Goal: Task Accomplishment & Management: Manage account settings

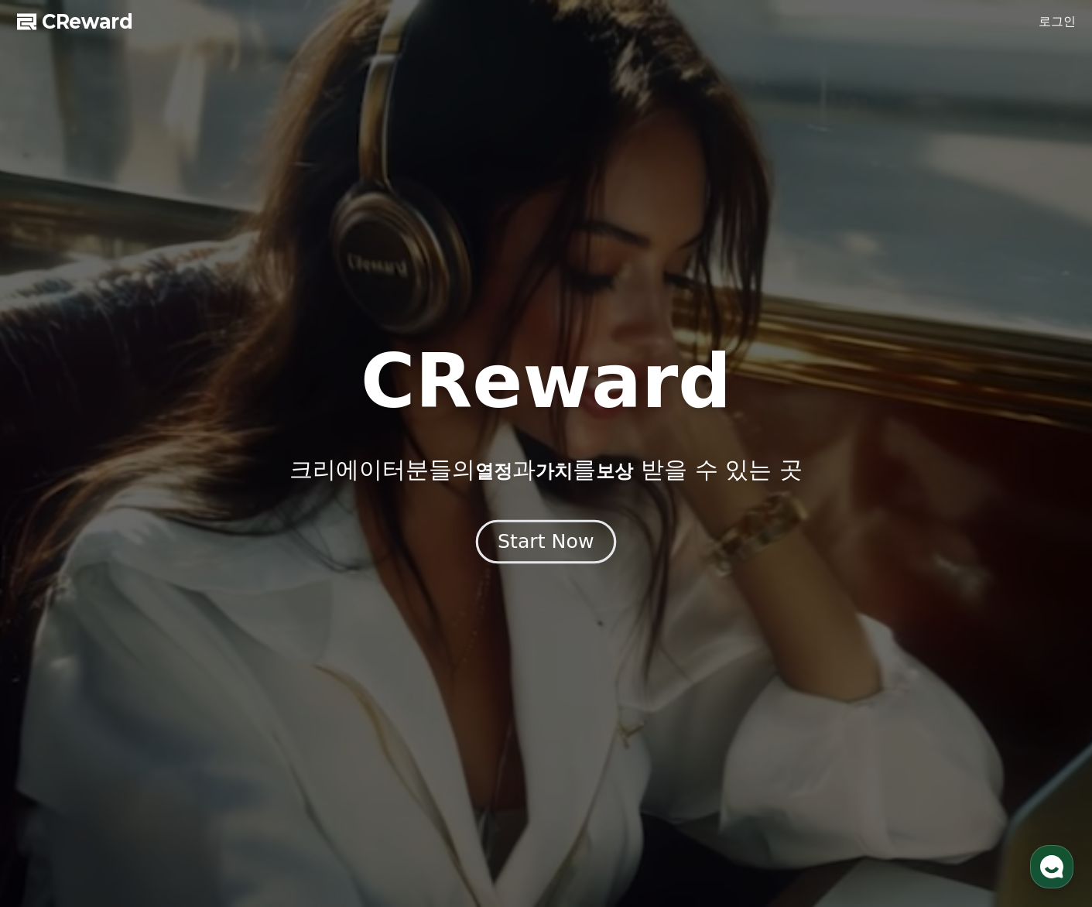
click at [567, 546] on div "Start Now" at bounding box center [546, 542] width 96 height 26
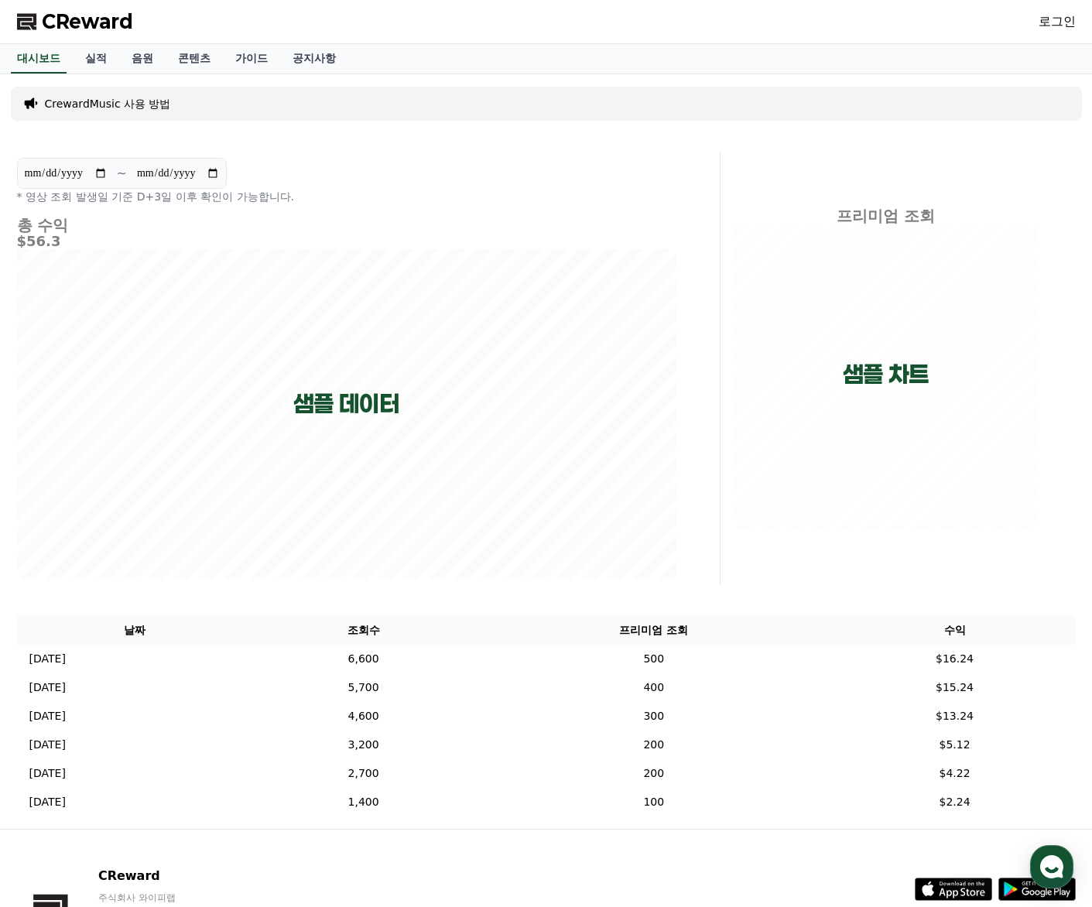
click at [1068, 22] on link "로그인" at bounding box center [1057, 21] width 37 height 19
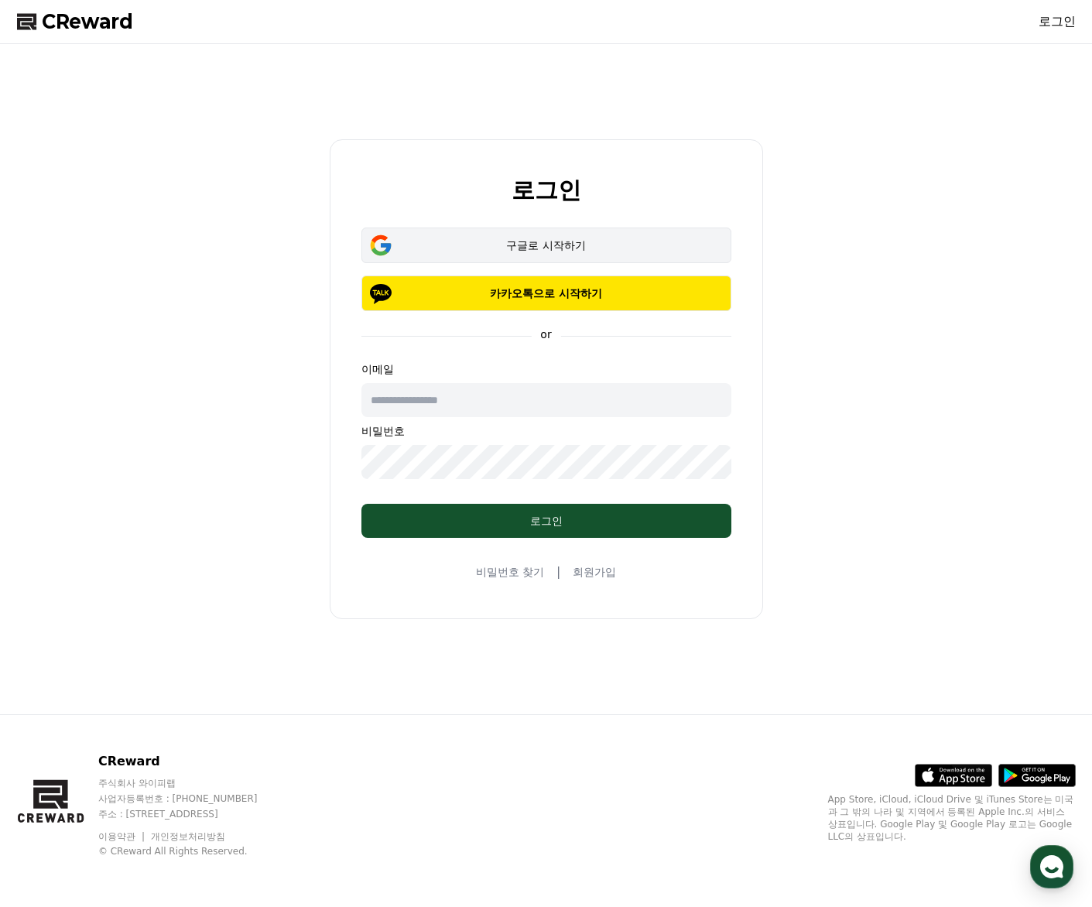
click at [561, 253] on button "구글로 시작하기" at bounding box center [546, 246] width 370 height 36
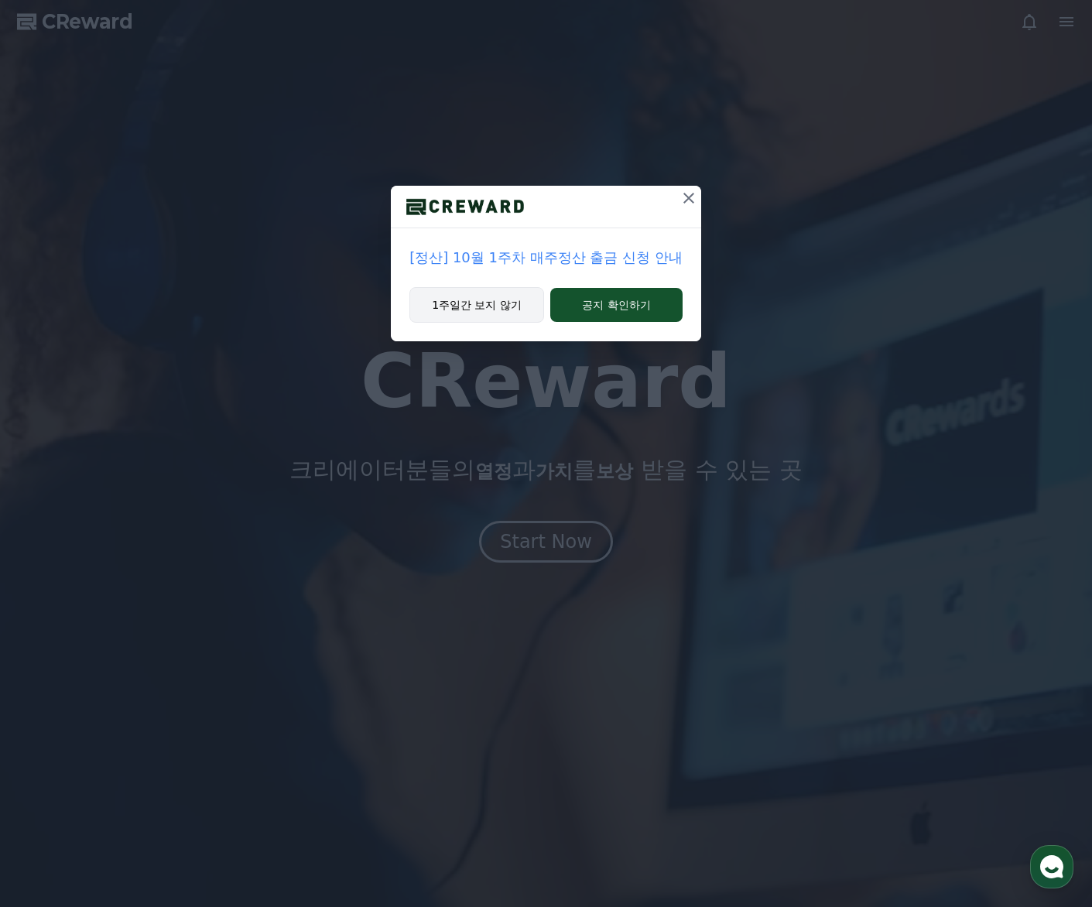
click at [503, 310] on button "1주일간 보지 않기" at bounding box center [476, 305] width 135 height 36
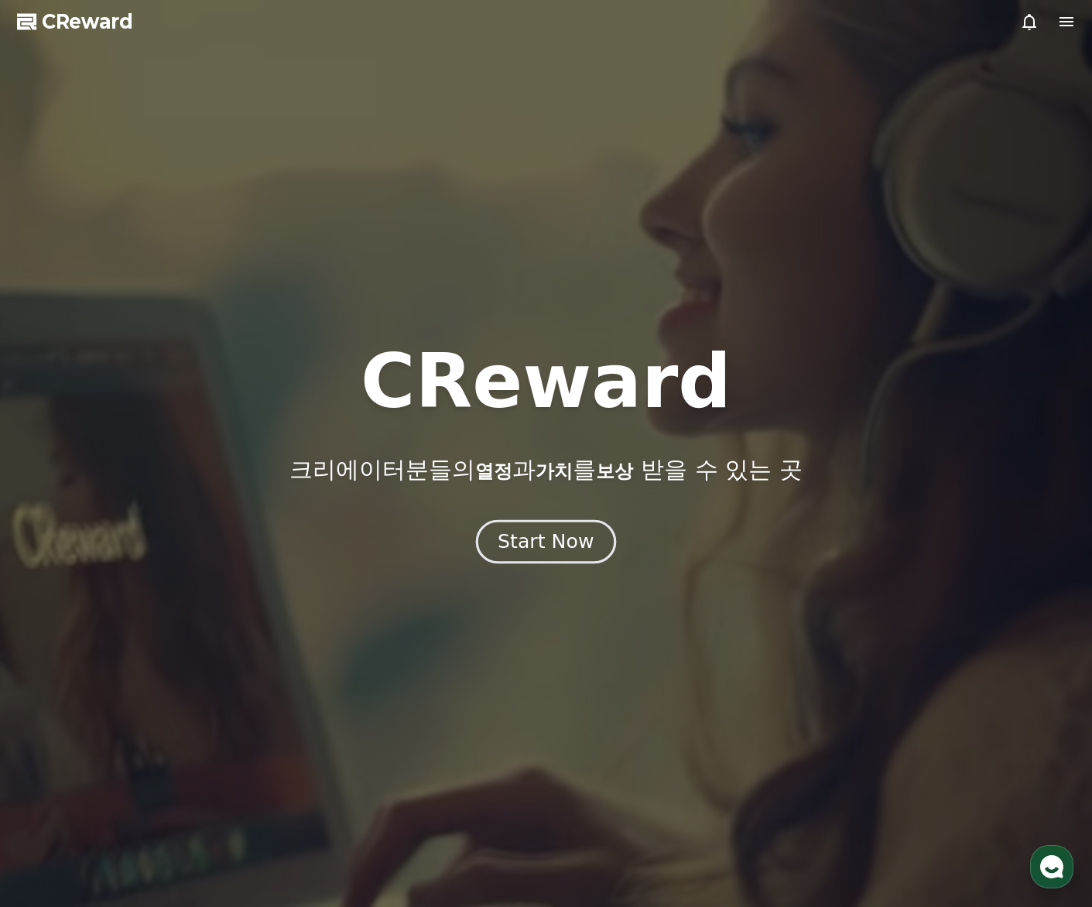
click at [548, 535] on div "Start Now" at bounding box center [546, 542] width 96 height 26
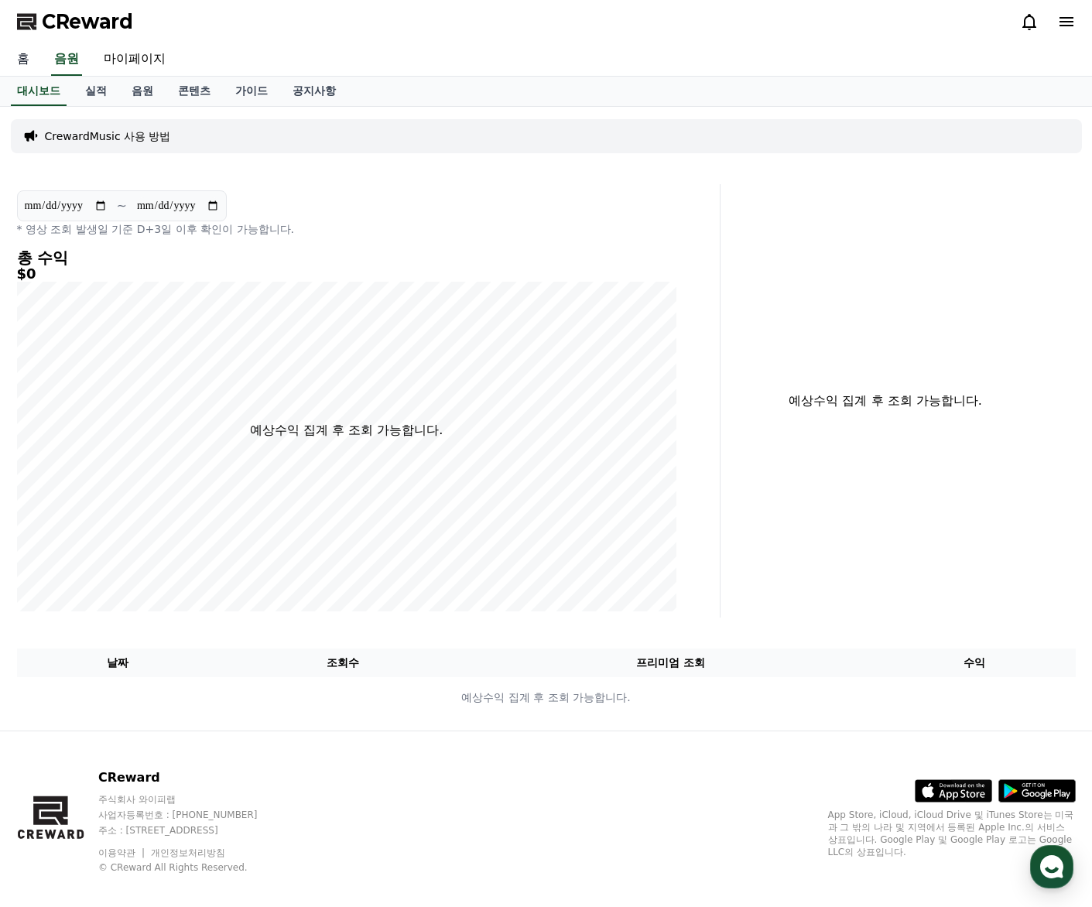
click at [26, 61] on link "홈" at bounding box center [23, 59] width 37 height 33
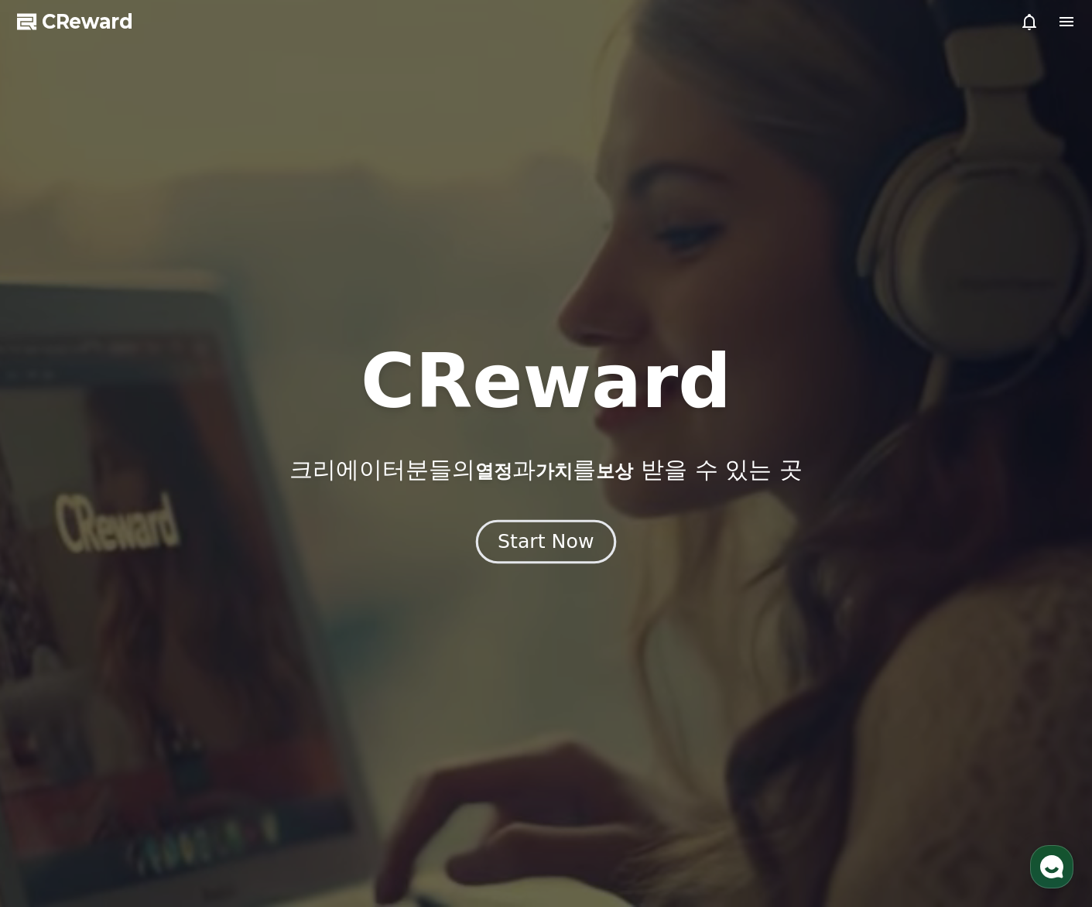
click at [560, 553] on div "Start Now" at bounding box center [546, 542] width 96 height 26
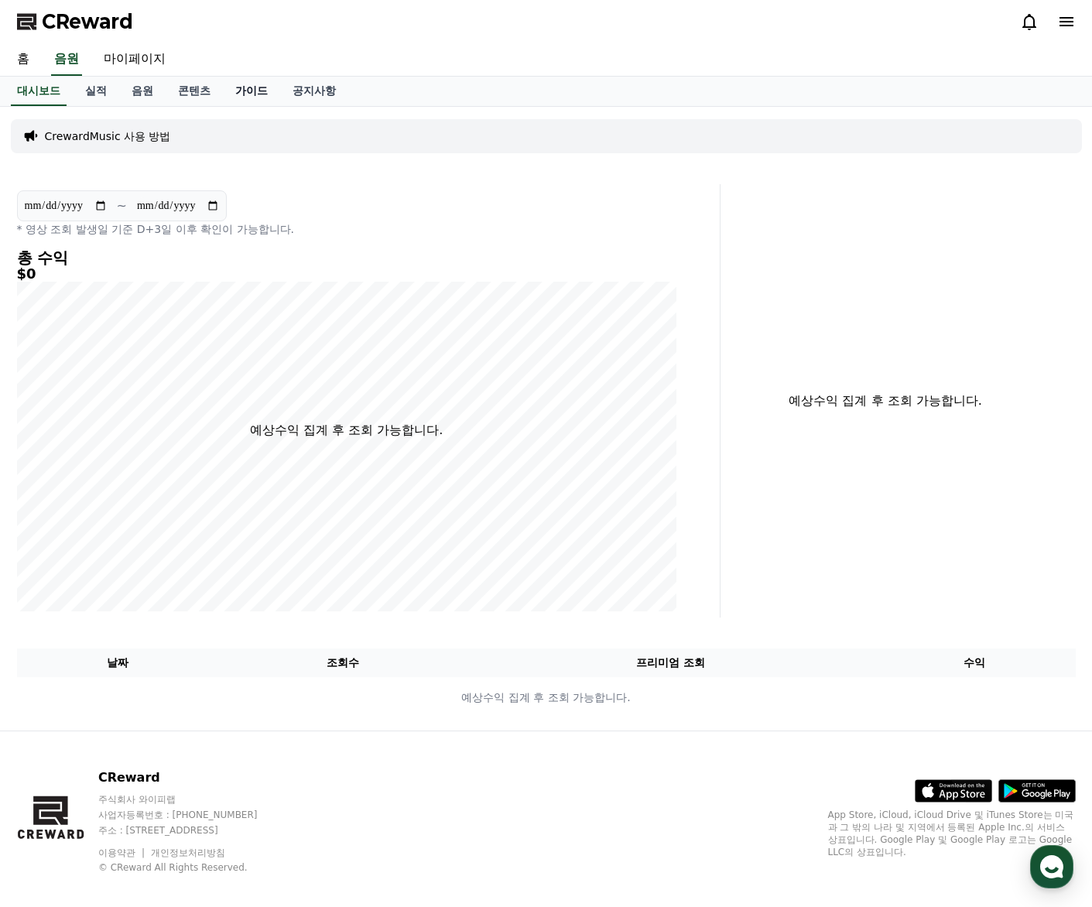
click at [224, 96] on link "가이드" at bounding box center [251, 91] width 57 height 29
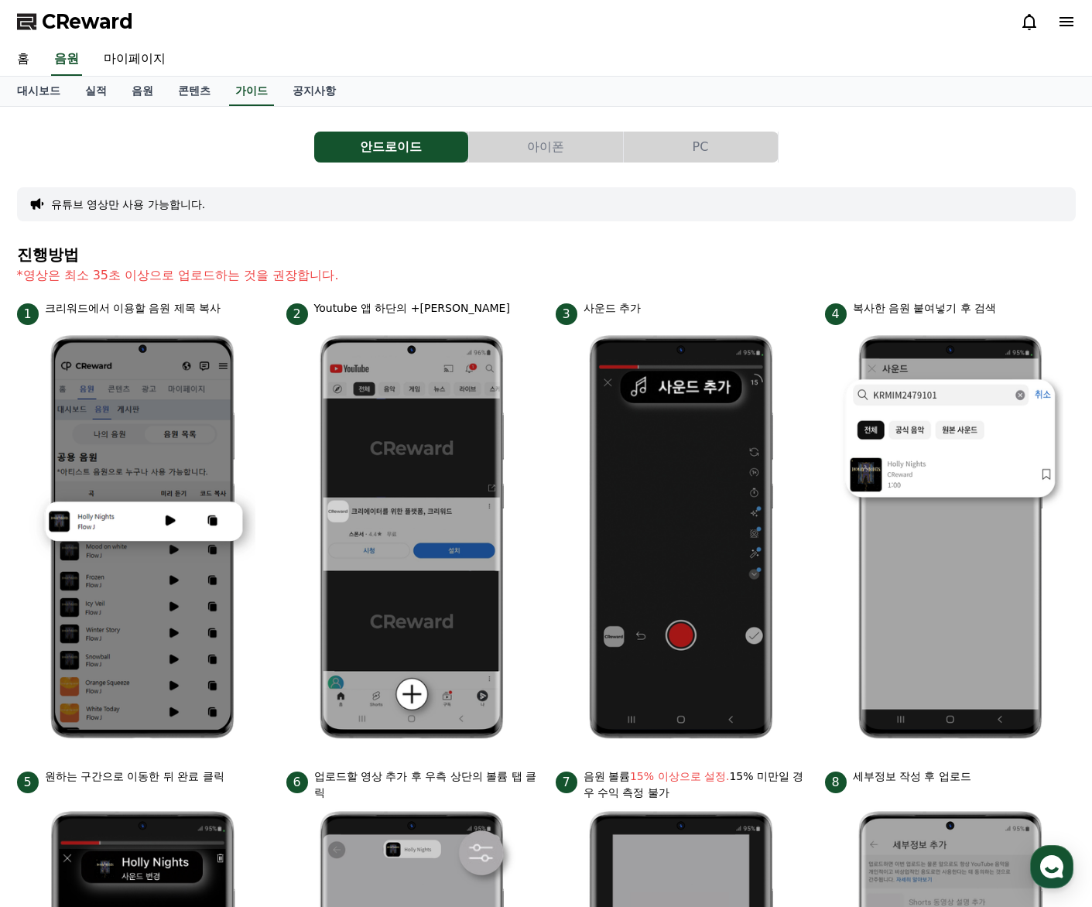
click at [525, 141] on button "아이폰" at bounding box center [546, 147] width 154 height 31
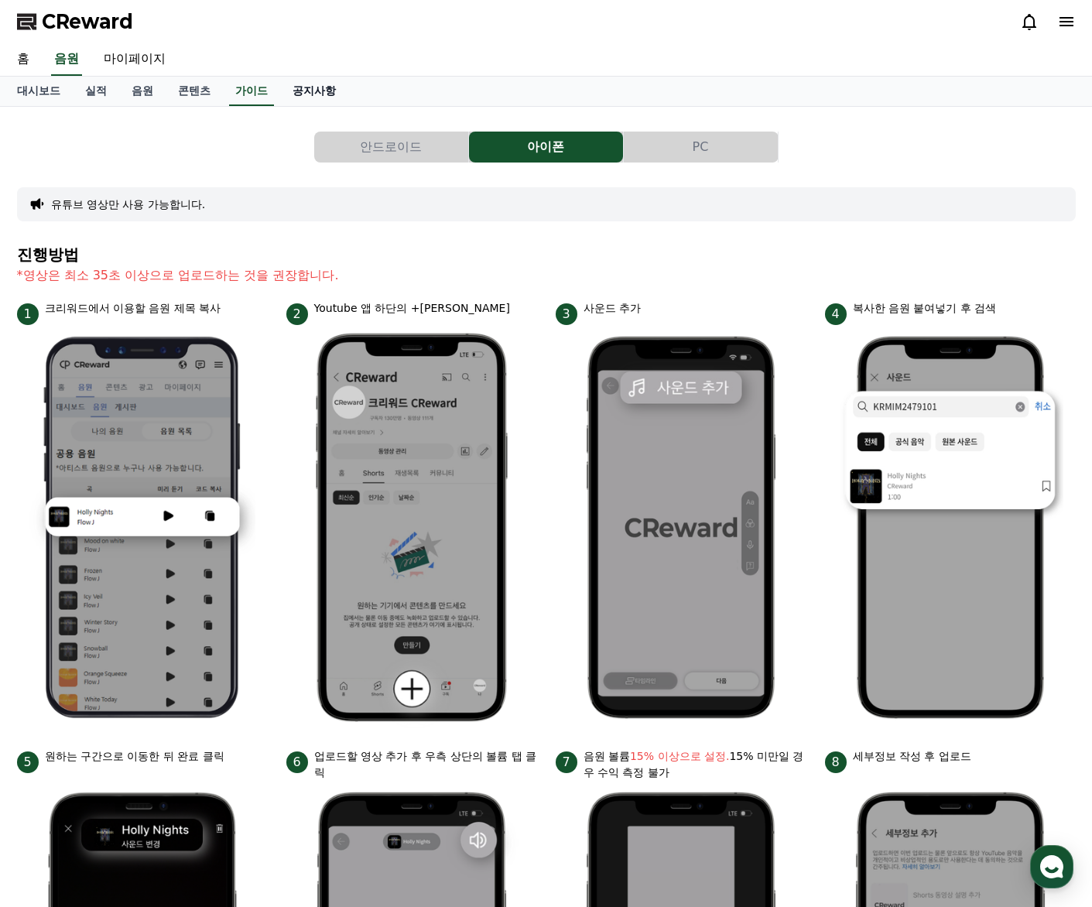
click at [297, 94] on link "공지사항" at bounding box center [314, 91] width 68 height 29
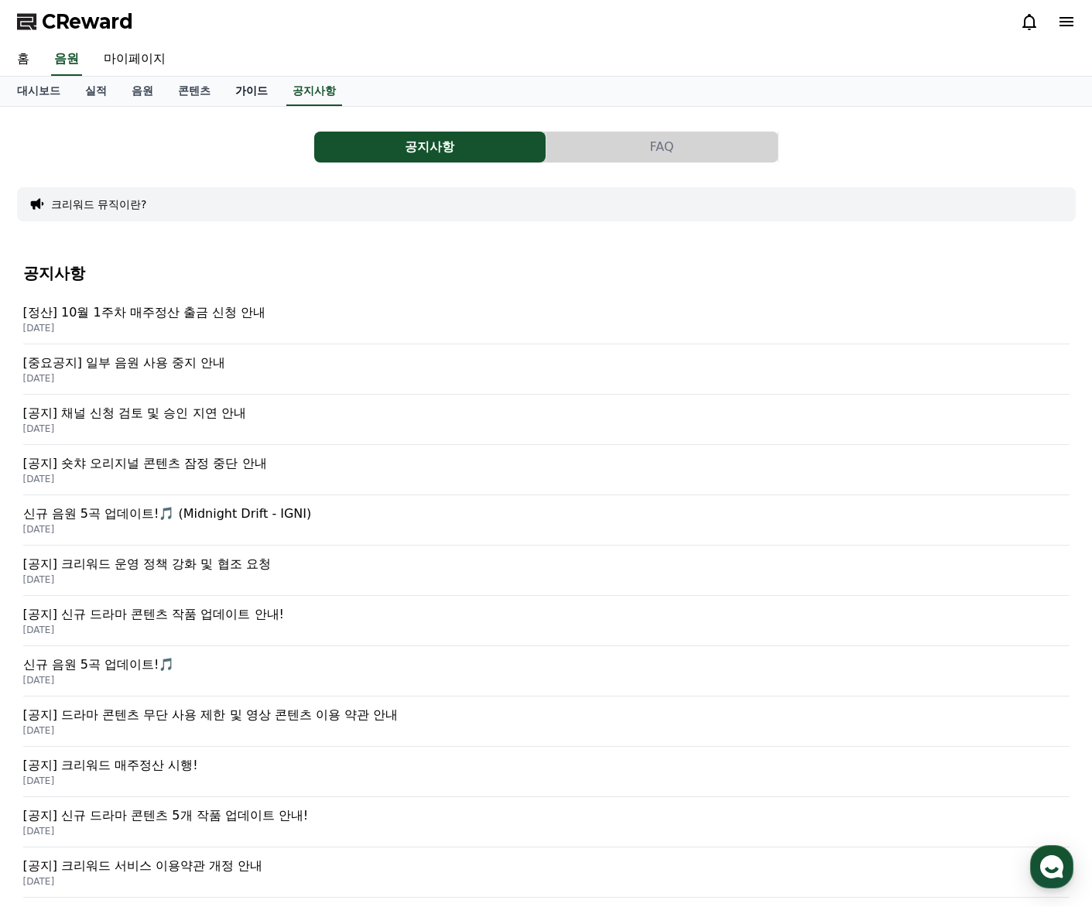
click at [244, 93] on link "가이드" at bounding box center [251, 91] width 57 height 29
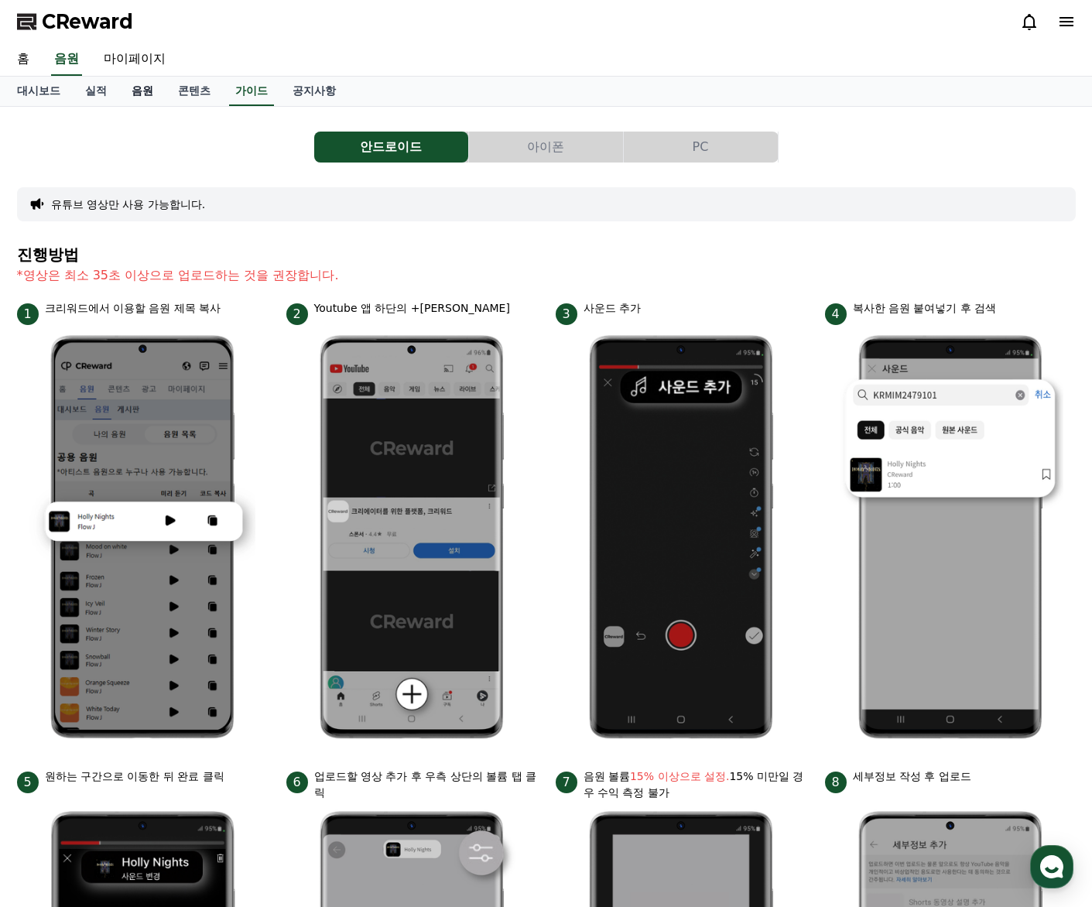
click at [131, 91] on link "음원" at bounding box center [142, 91] width 46 height 29
click at [127, 60] on link "마이페이지" at bounding box center [134, 59] width 87 height 33
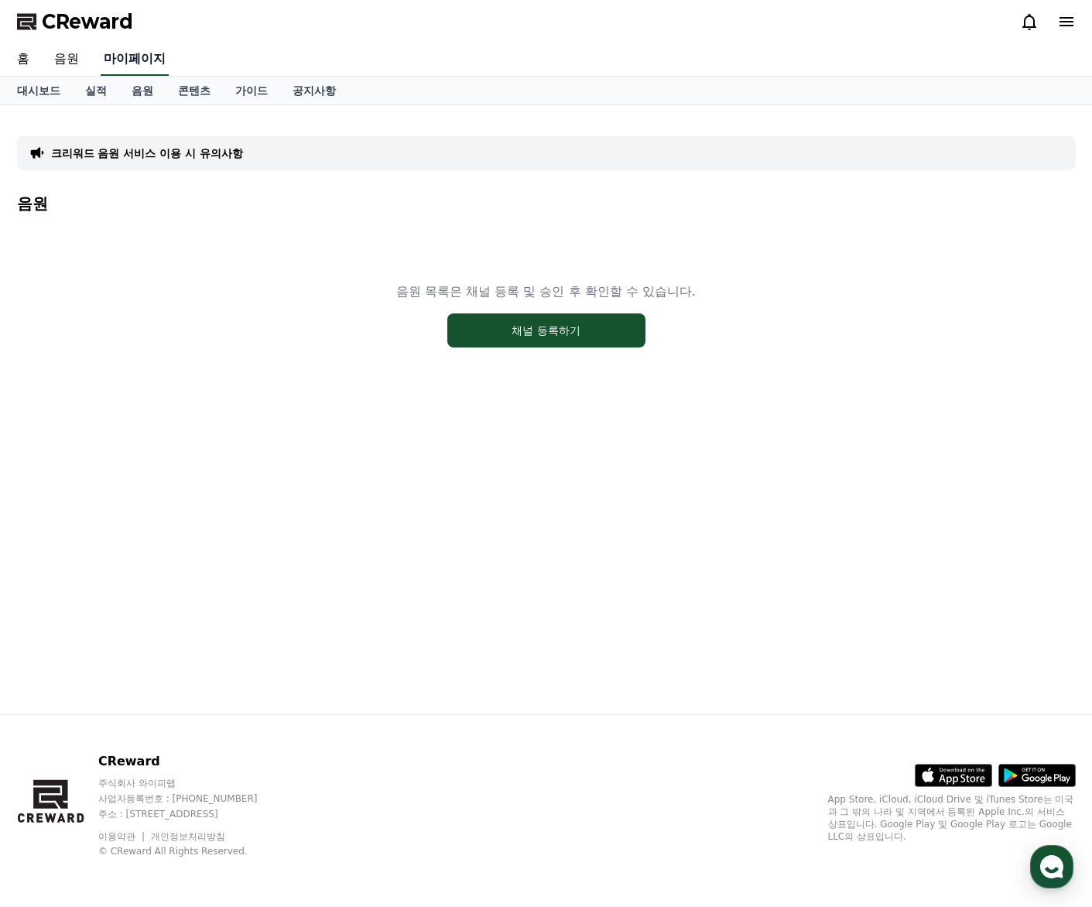
select select "**********"
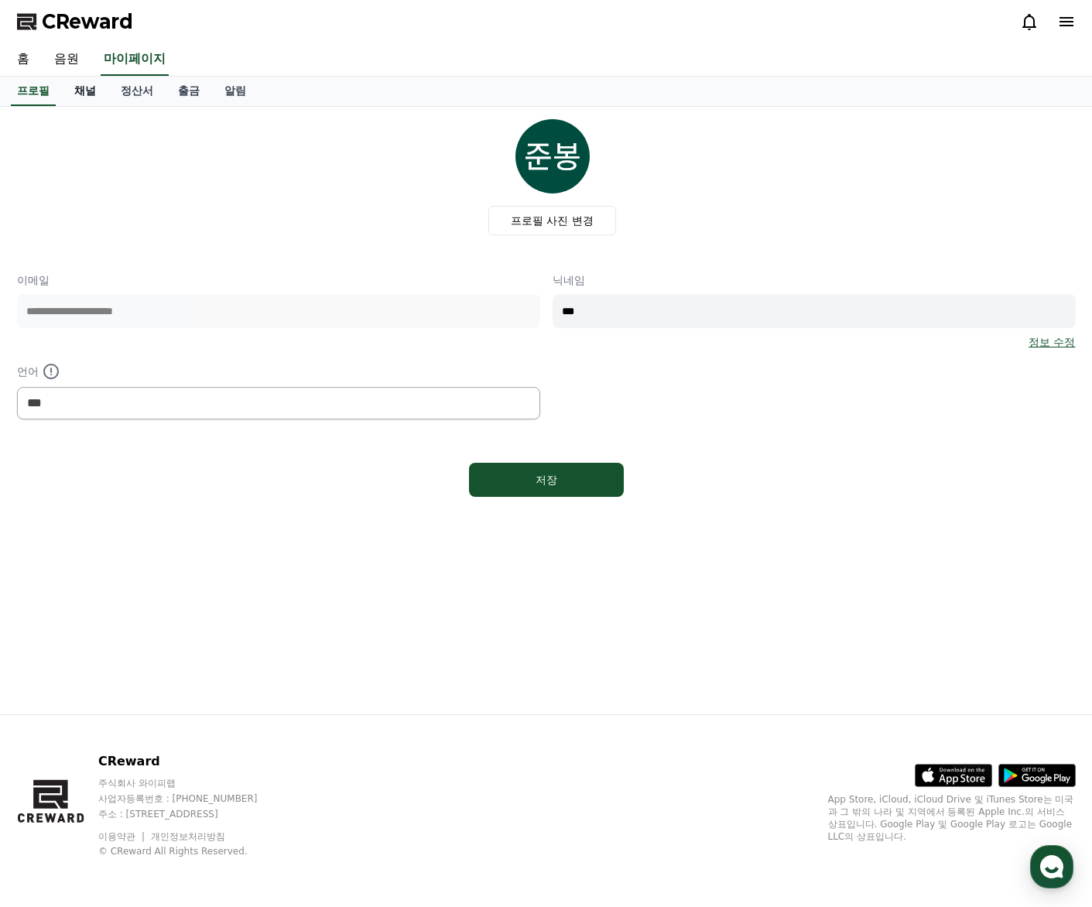
click at [69, 90] on link "채널" at bounding box center [85, 91] width 46 height 29
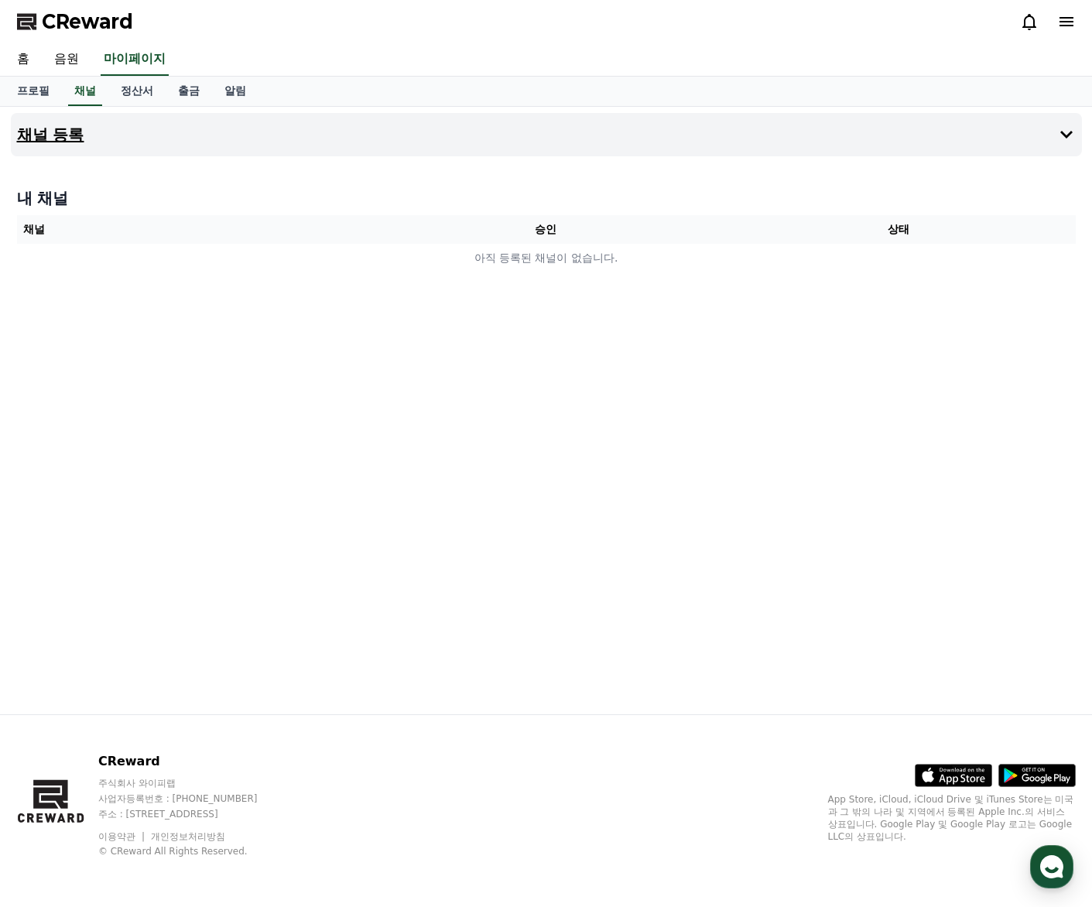
click at [65, 131] on h4 "채널 등록" at bounding box center [50, 134] width 67 height 17
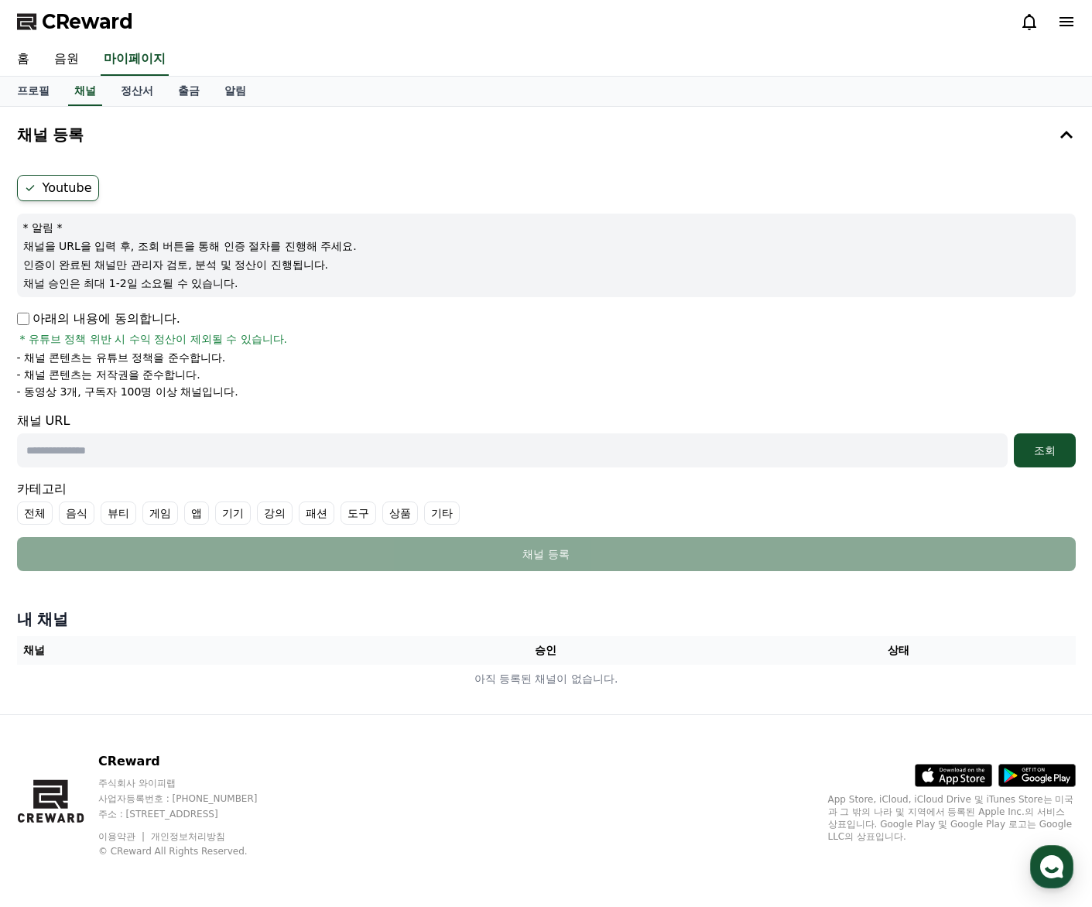
click at [66, 183] on label "Youtube" at bounding box center [58, 188] width 82 height 26
click at [95, 454] on input "text" at bounding box center [512, 450] width 991 height 34
click at [381, 455] on input "text" at bounding box center [512, 450] width 991 height 34
paste input "**********"
click at [1050, 464] on button "조회" at bounding box center [1045, 450] width 62 height 34
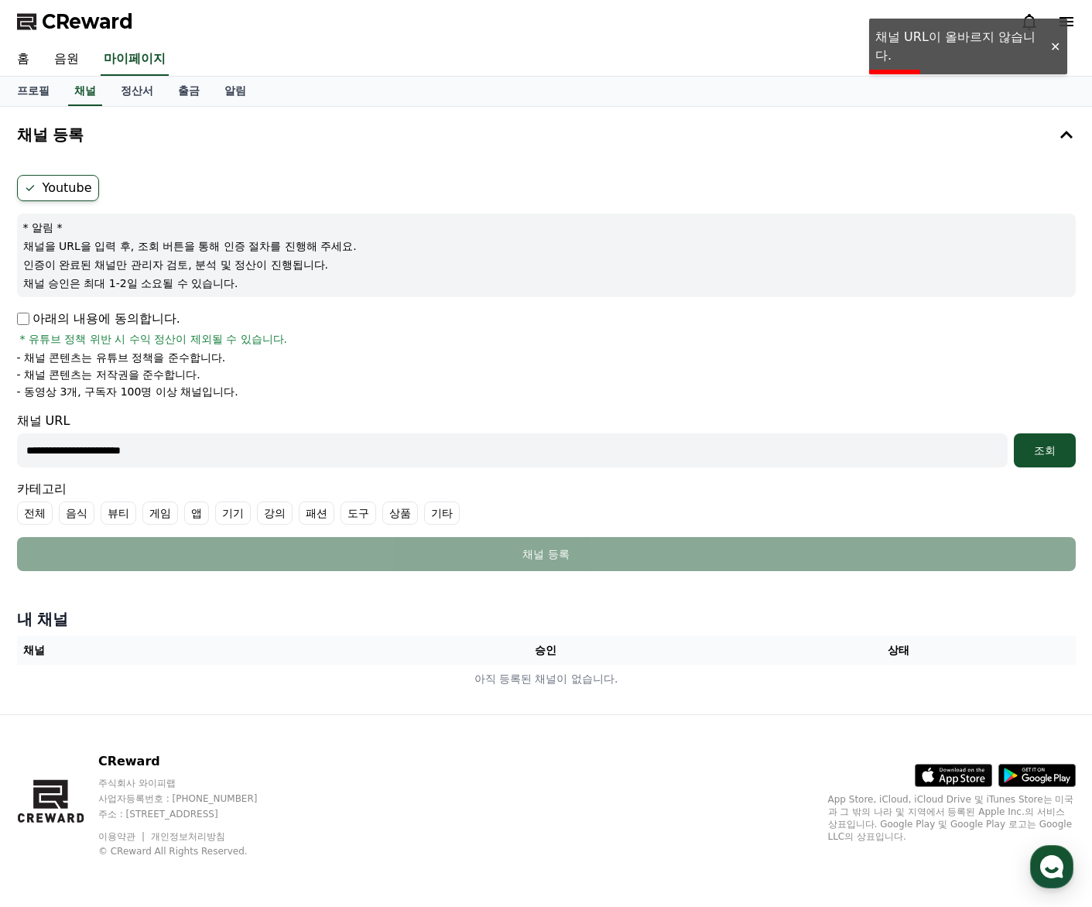
click at [392, 460] on input "**********" at bounding box center [512, 450] width 991 height 34
click at [390, 456] on input "**********" at bounding box center [512, 450] width 991 height 34
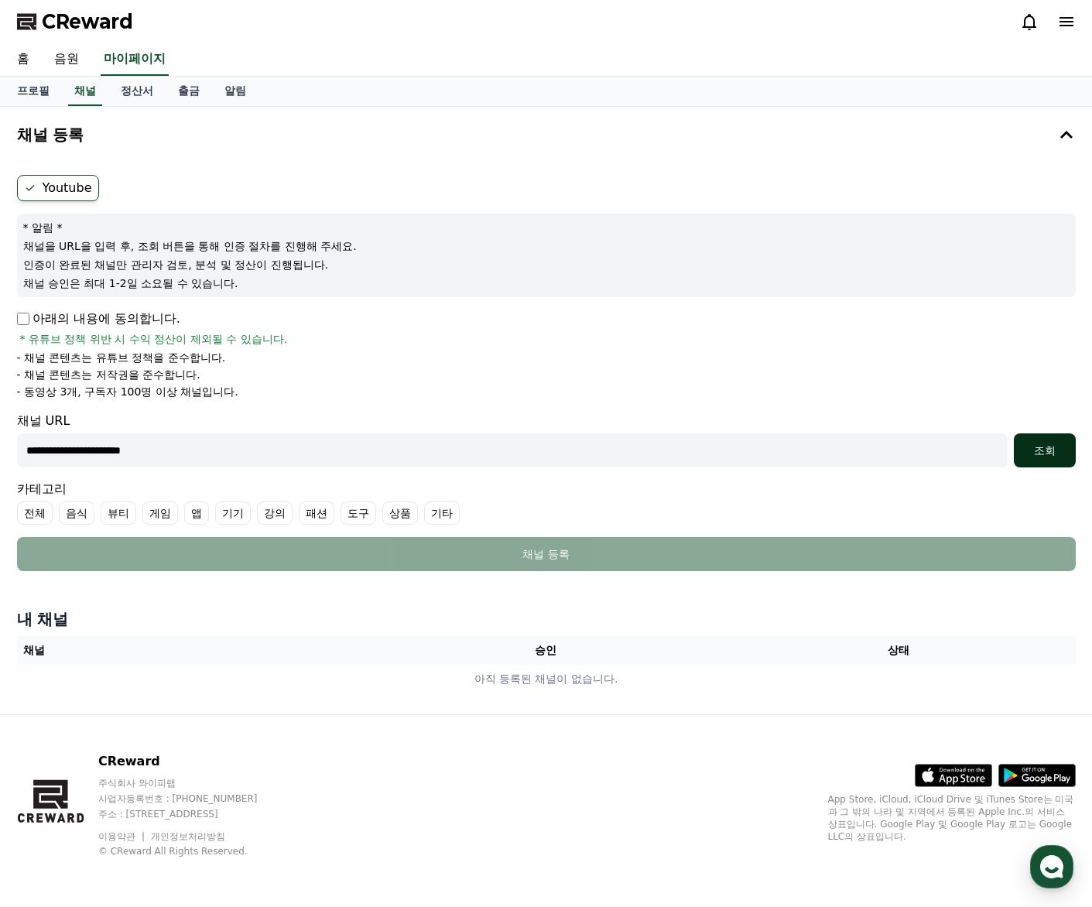
click at [1039, 448] on div "조회" at bounding box center [1045, 450] width 50 height 15
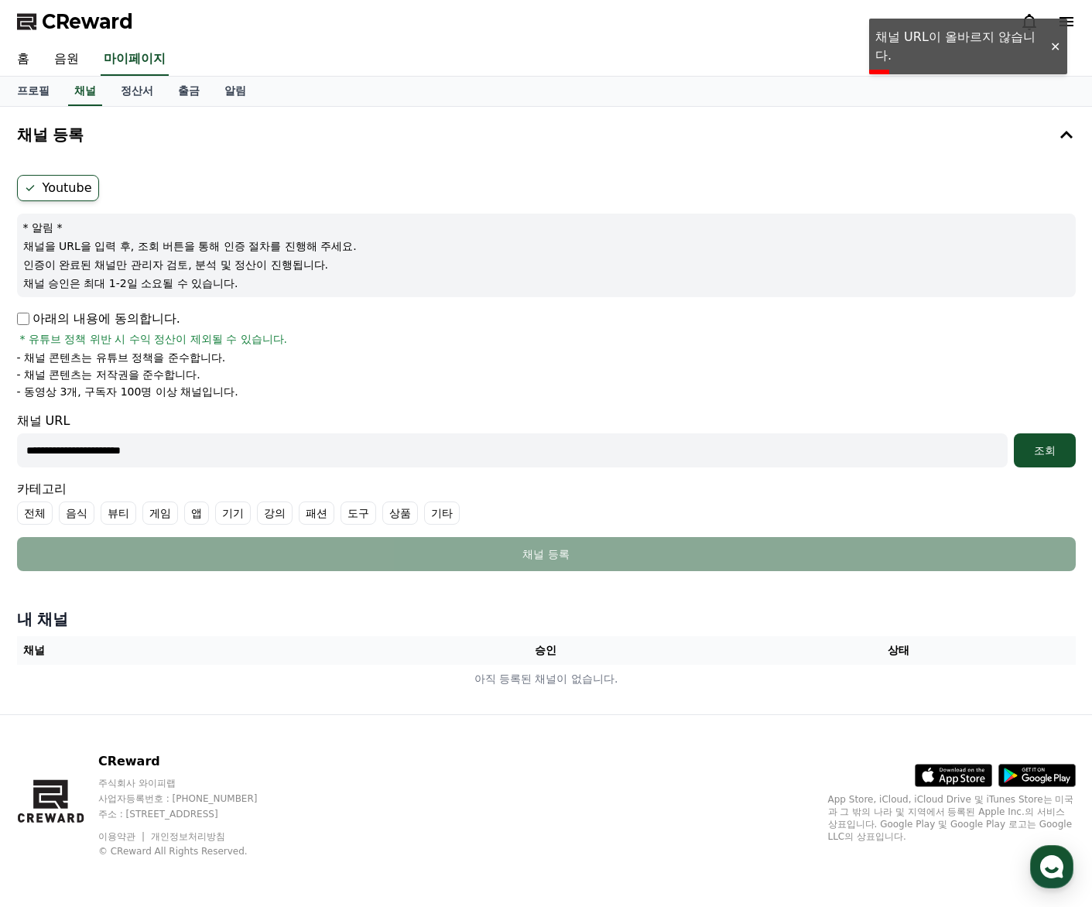
click at [197, 452] on input "**********" at bounding box center [512, 450] width 991 height 34
click at [197, 453] on input "**********" at bounding box center [512, 450] width 991 height 34
paste input "**********"
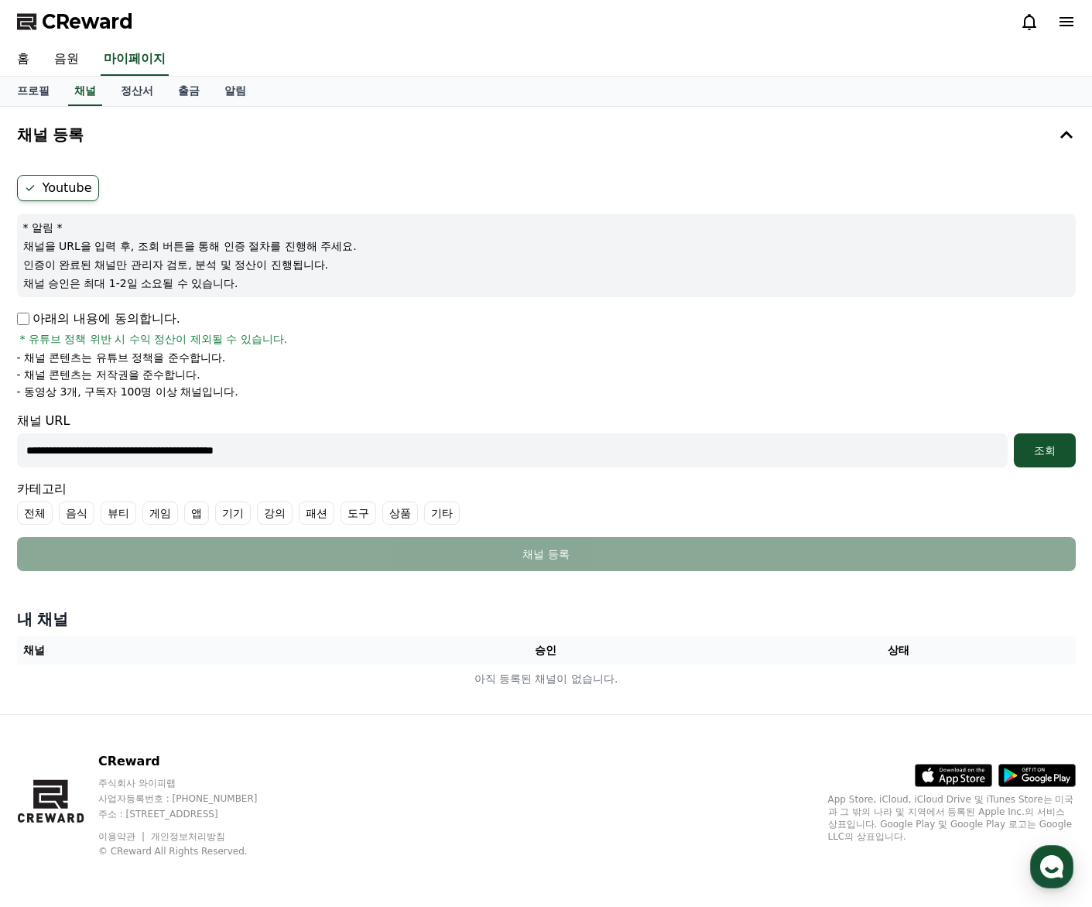
type input "**********"
click at [1077, 465] on div "**********" at bounding box center [546, 373] width 1071 height 409
click at [1030, 454] on div "조회" at bounding box center [1045, 450] width 50 height 15
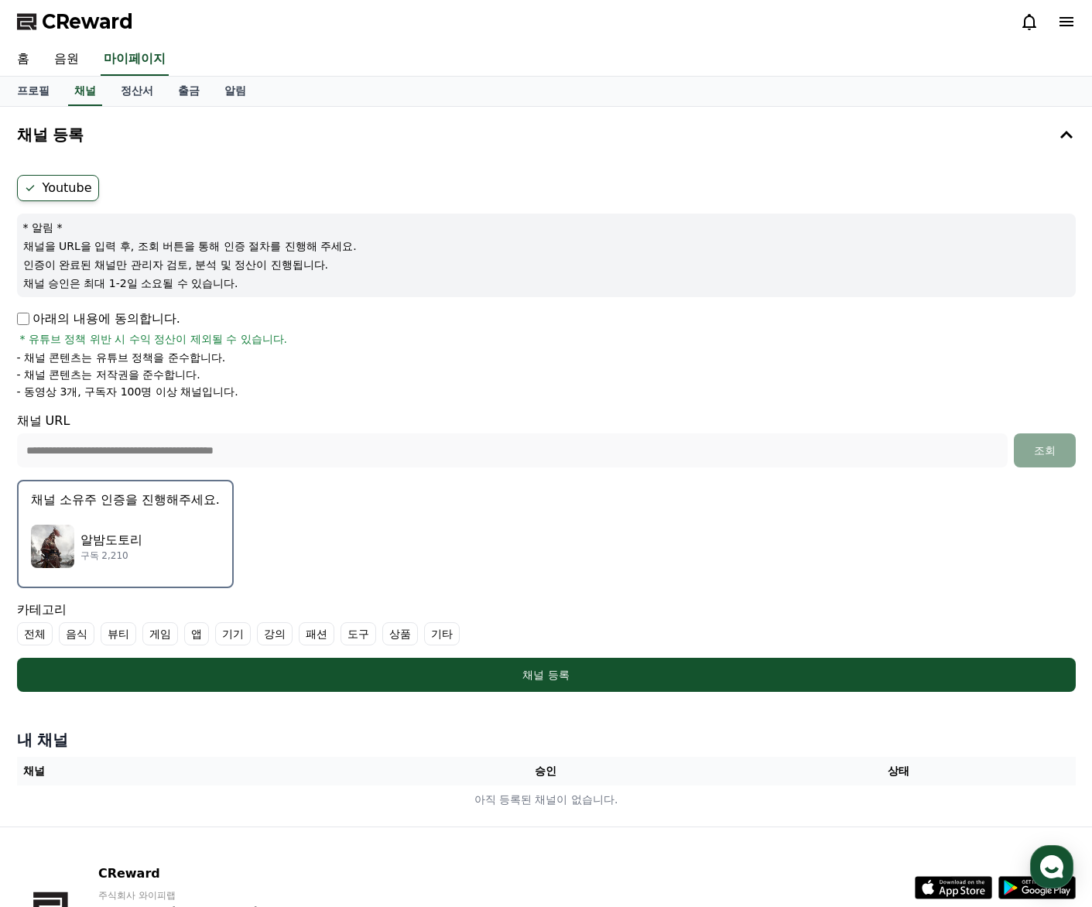
click at [142, 563] on div "알밤도토리 구독 2,210" at bounding box center [125, 546] width 189 height 62
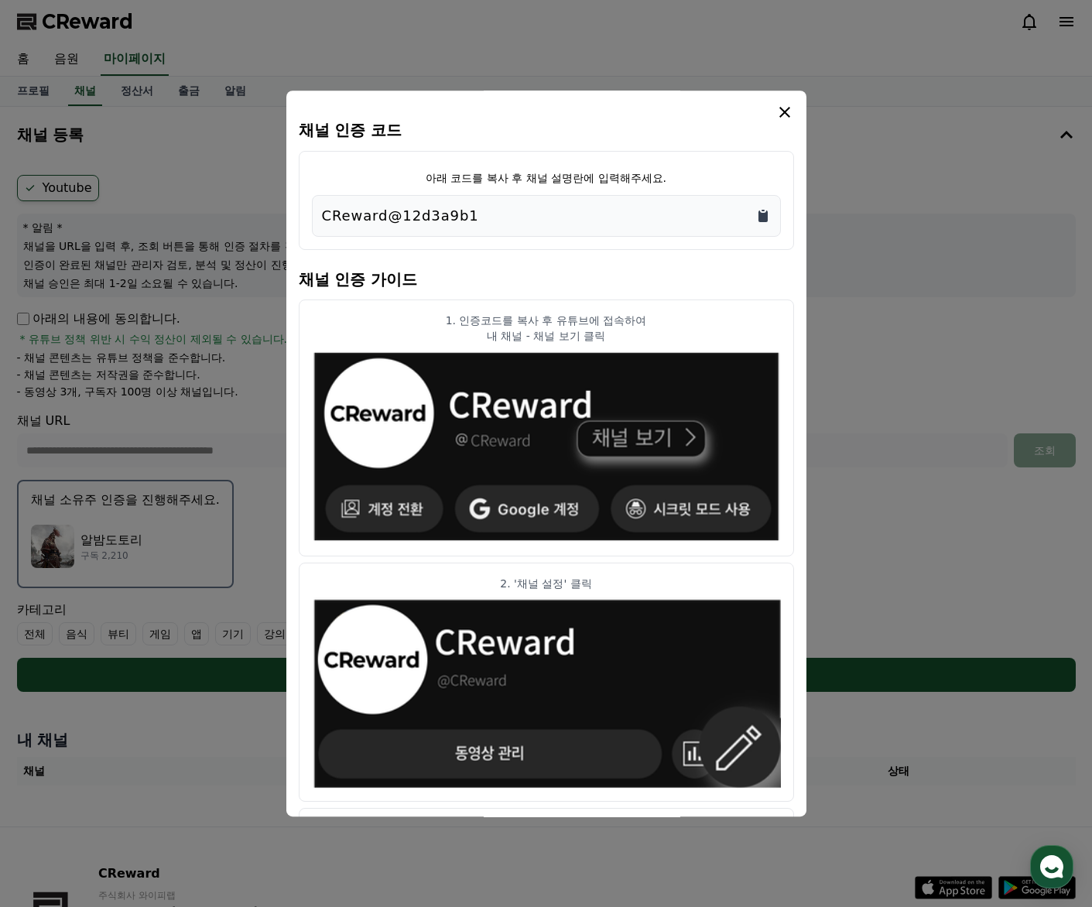
click at [758, 218] on icon "Copy to clipboard" at bounding box center [762, 215] width 15 height 15
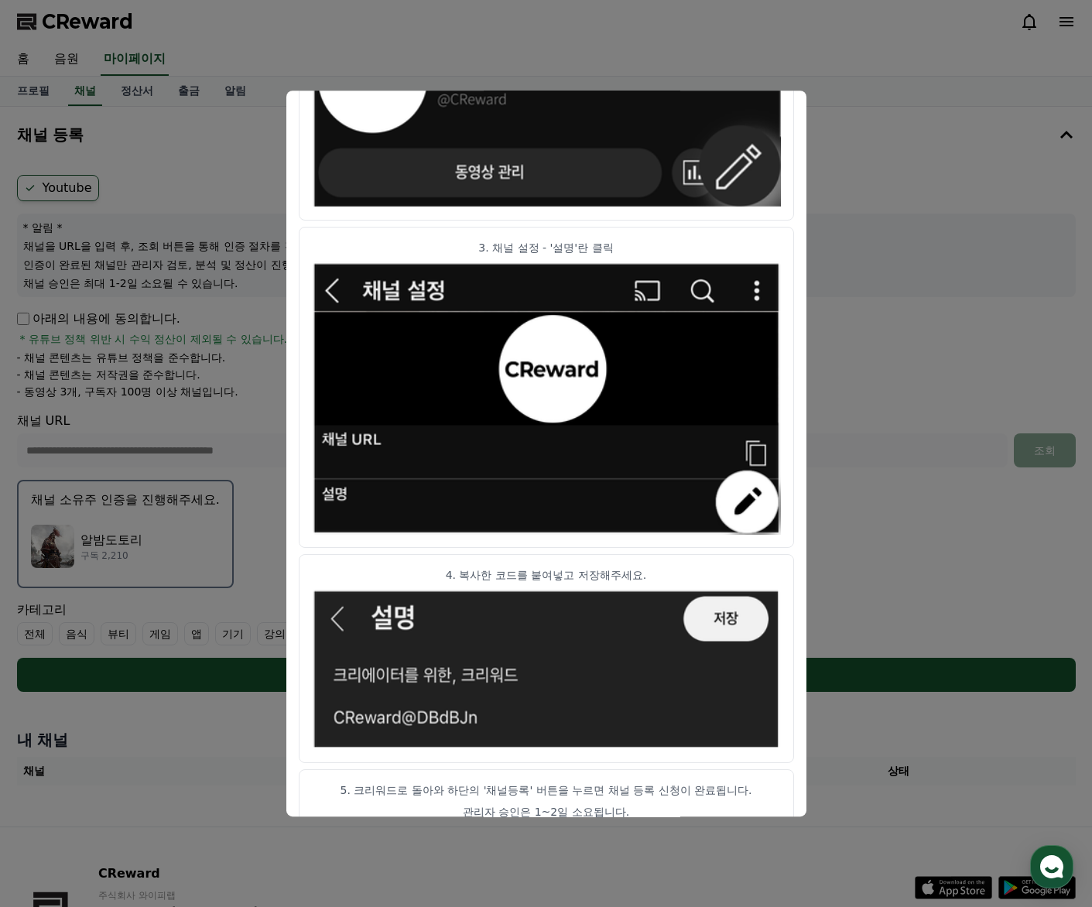
scroll to position [610, 0]
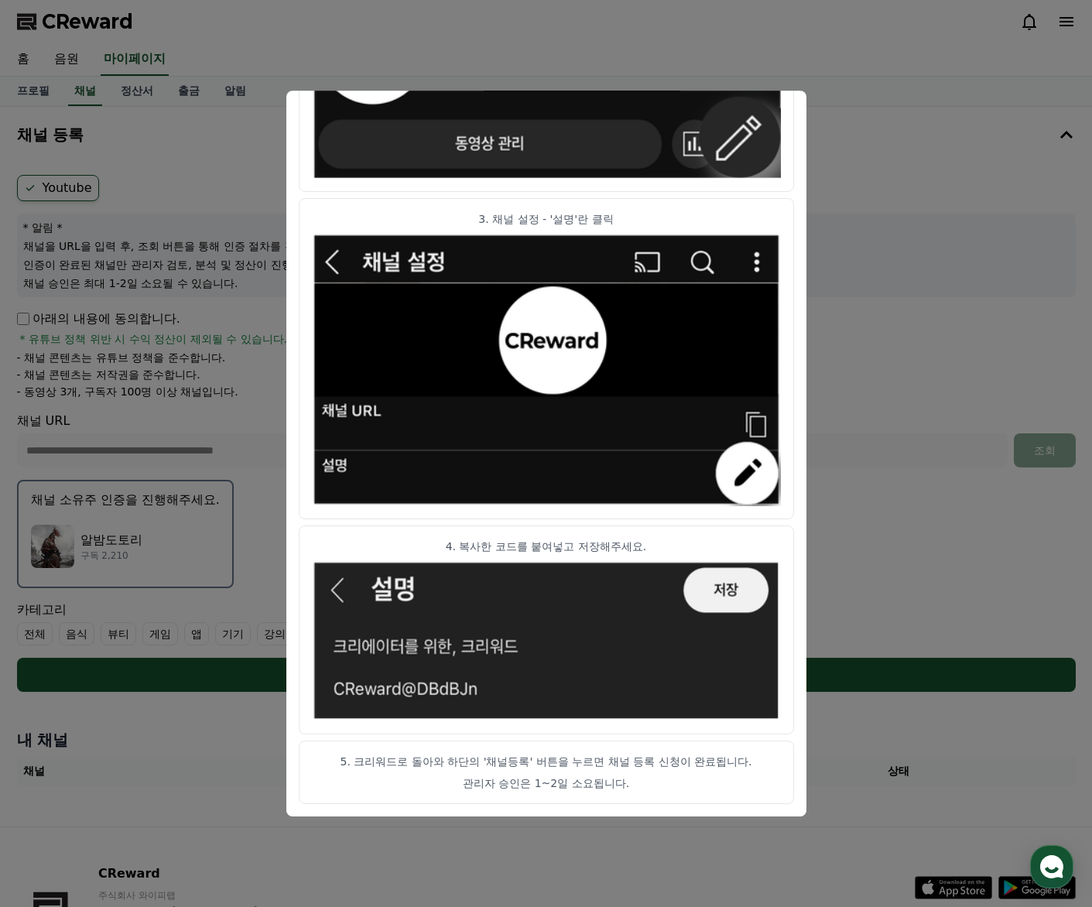
click at [944, 365] on button "close modal" at bounding box center [546, 453] width 1092 height 907
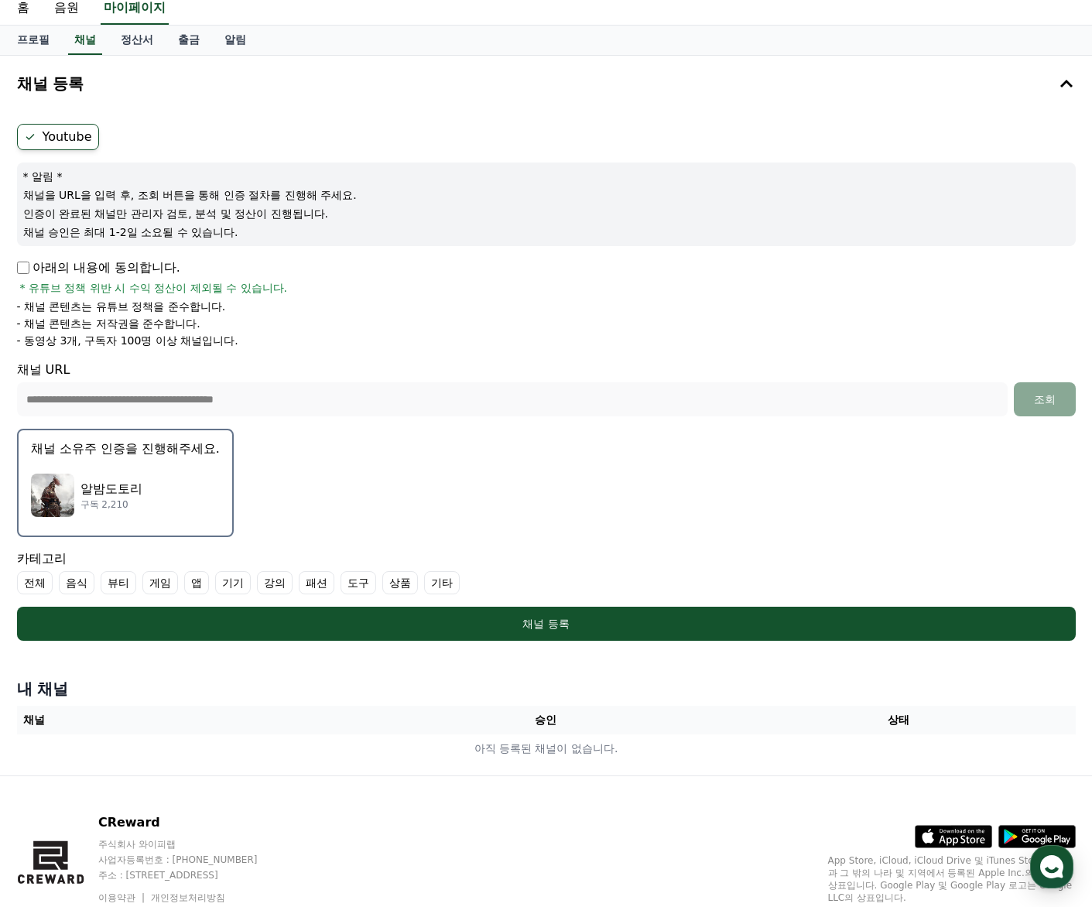
scroll to position [112, 0]
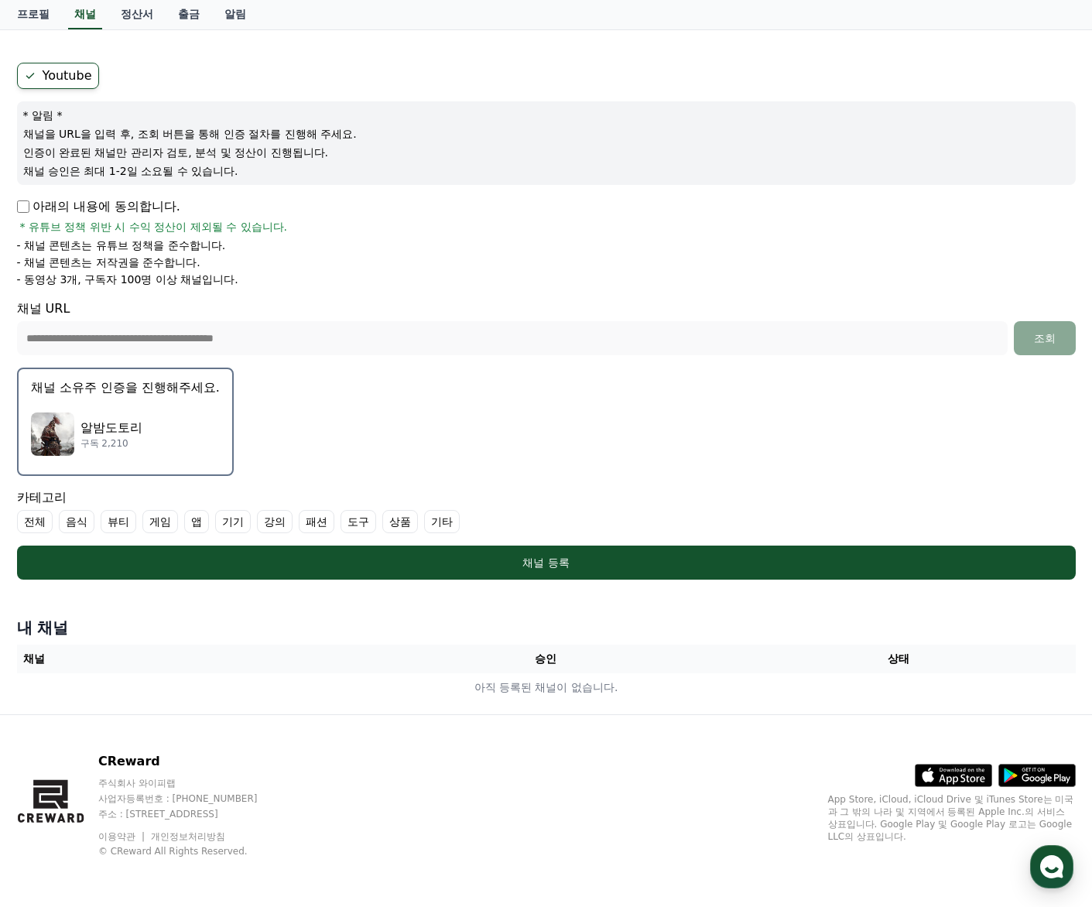
click at [30, 521] on label "전체" at bounding box center [35, 521] width 36 height 23
drag, startPoint x: 275, startPoint y: 524, endPoint x: 315, endPoint y: 525, distance: 40.3
click at [285, 524] on label "강의" at bounding box center [294, 521] width 36 height 23
click at [276, 522] on label "강의" at bounding box center [294, 521] width 36 height 23
click at [461, 525] on label "기타" at bounding box center [479, 521] width 36 height 23
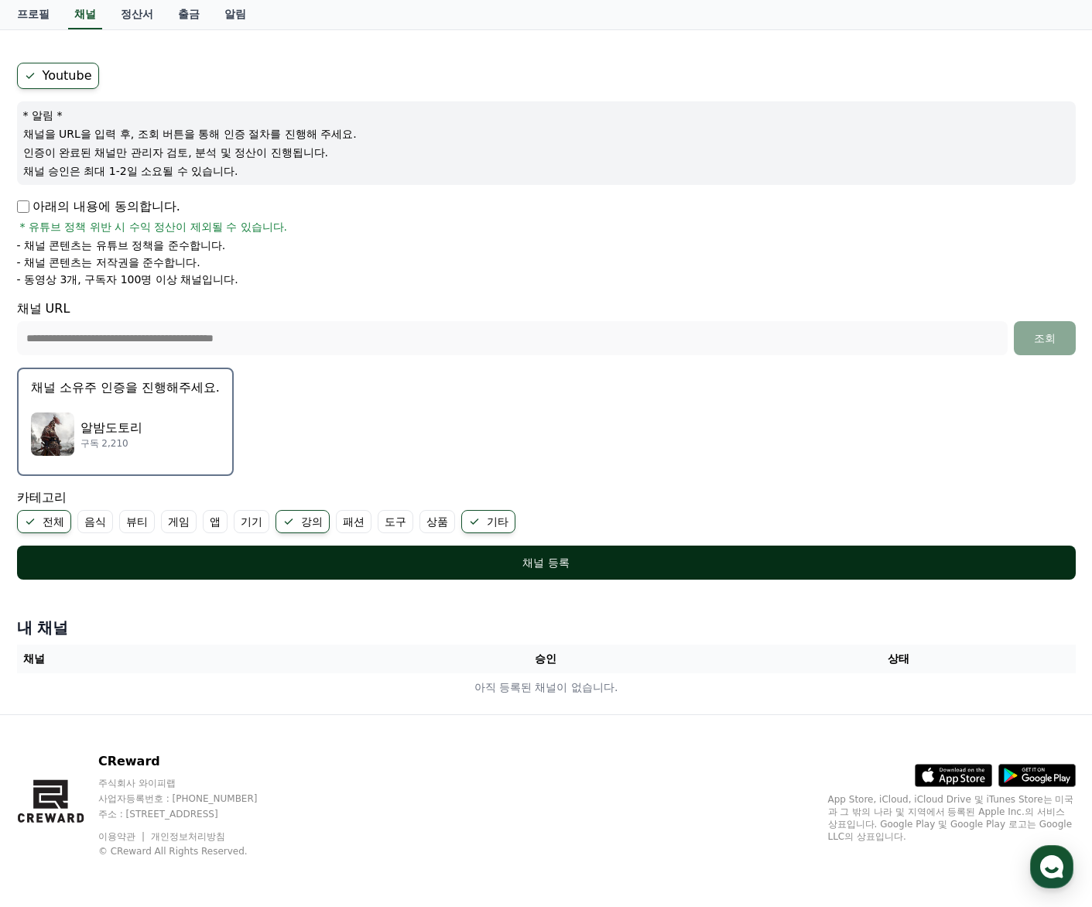
click at [529, 563] on div "채널 등록" at bounding box center [546, 562] width 997 height 15
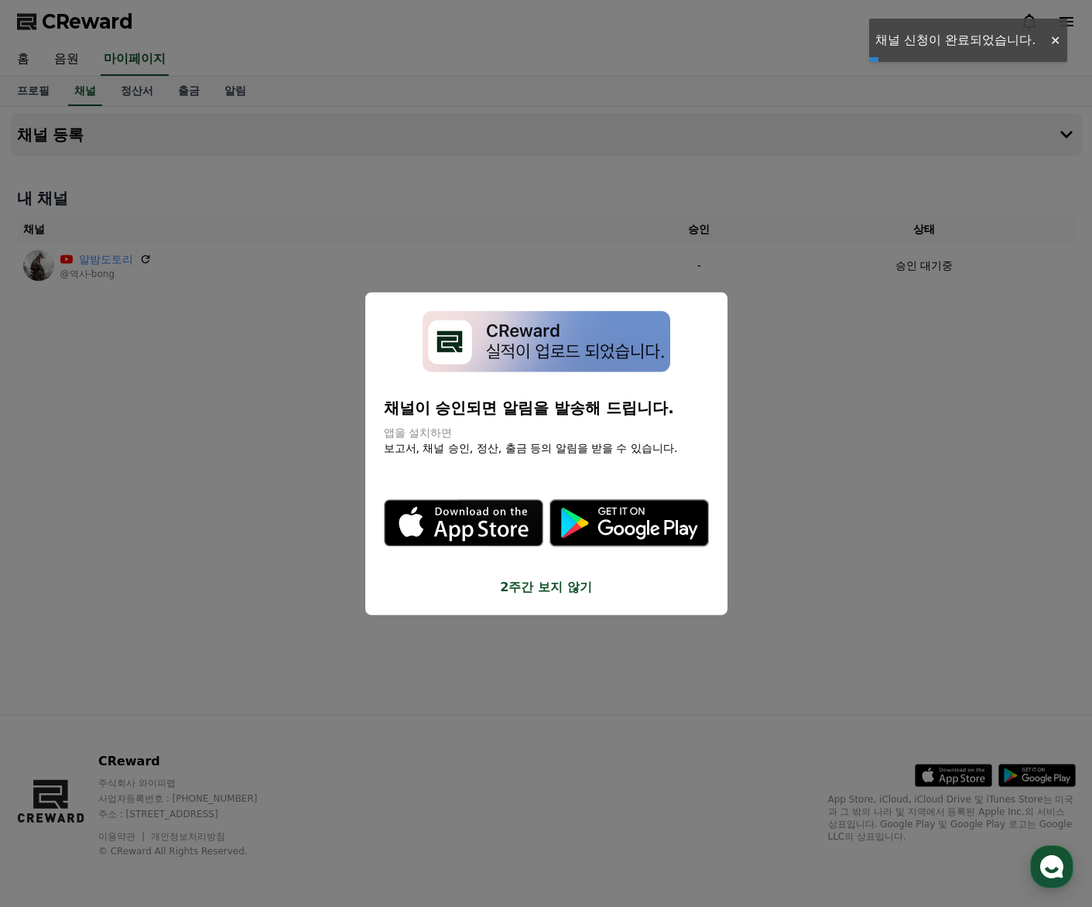
click at [533, 586] on button "2주간 보지 않기" at bounding box center [546, 586] width 325 height 19
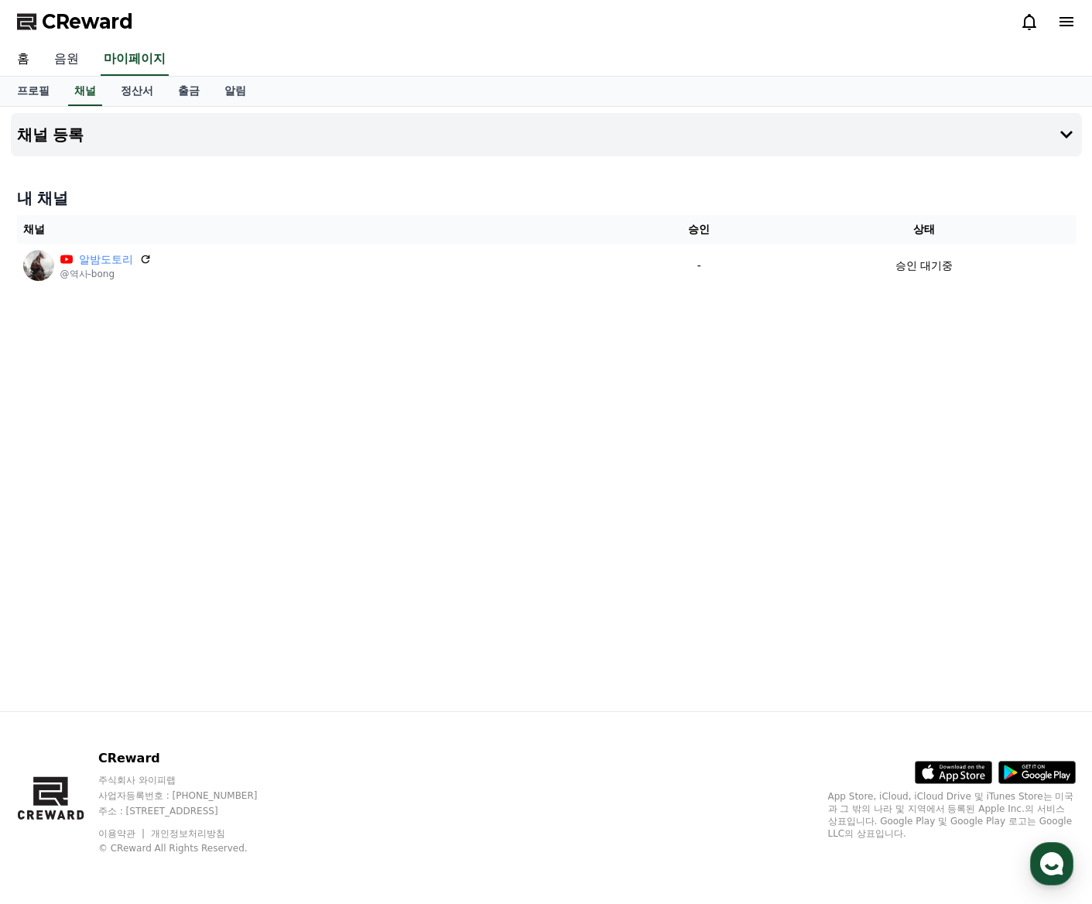
click at [63, 63] on link "음원" at bounding box center [67, 59] width 50 height 33
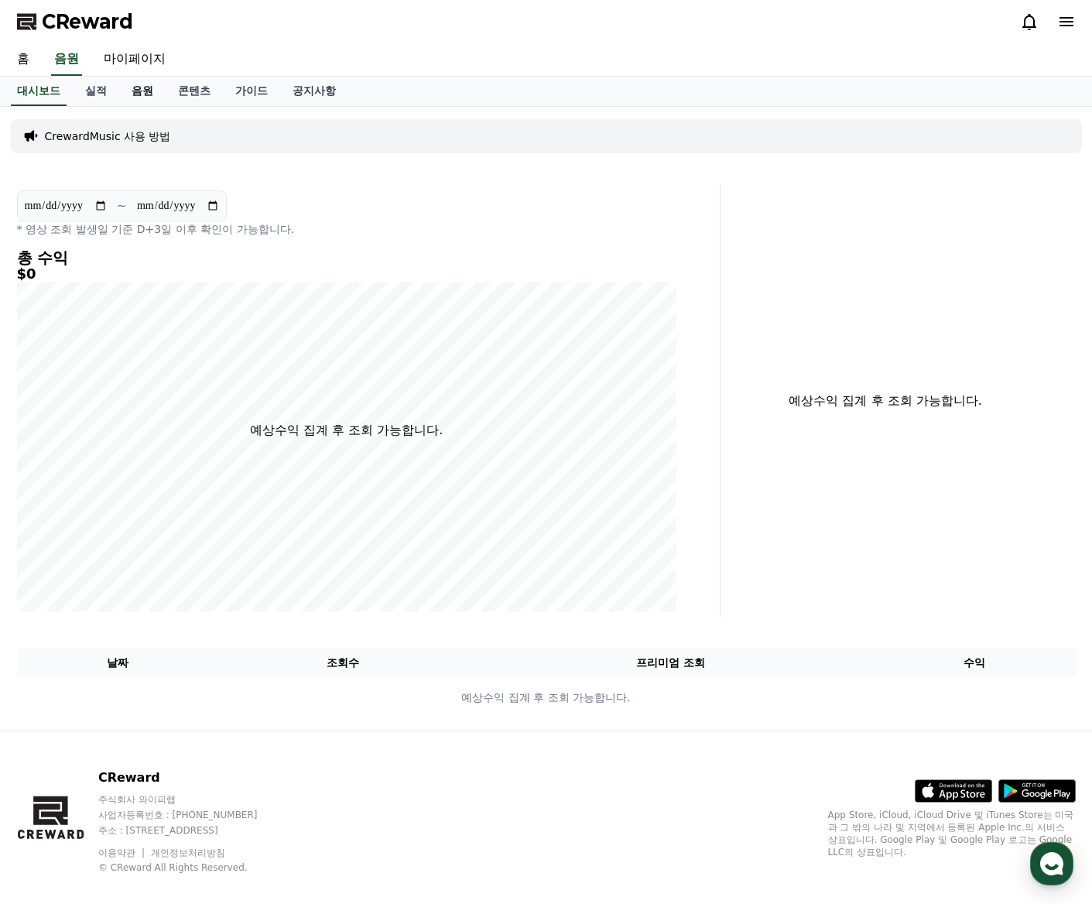
click at [132, 90] on link "음원" at bounding box center [142, 91] width 46 height 29
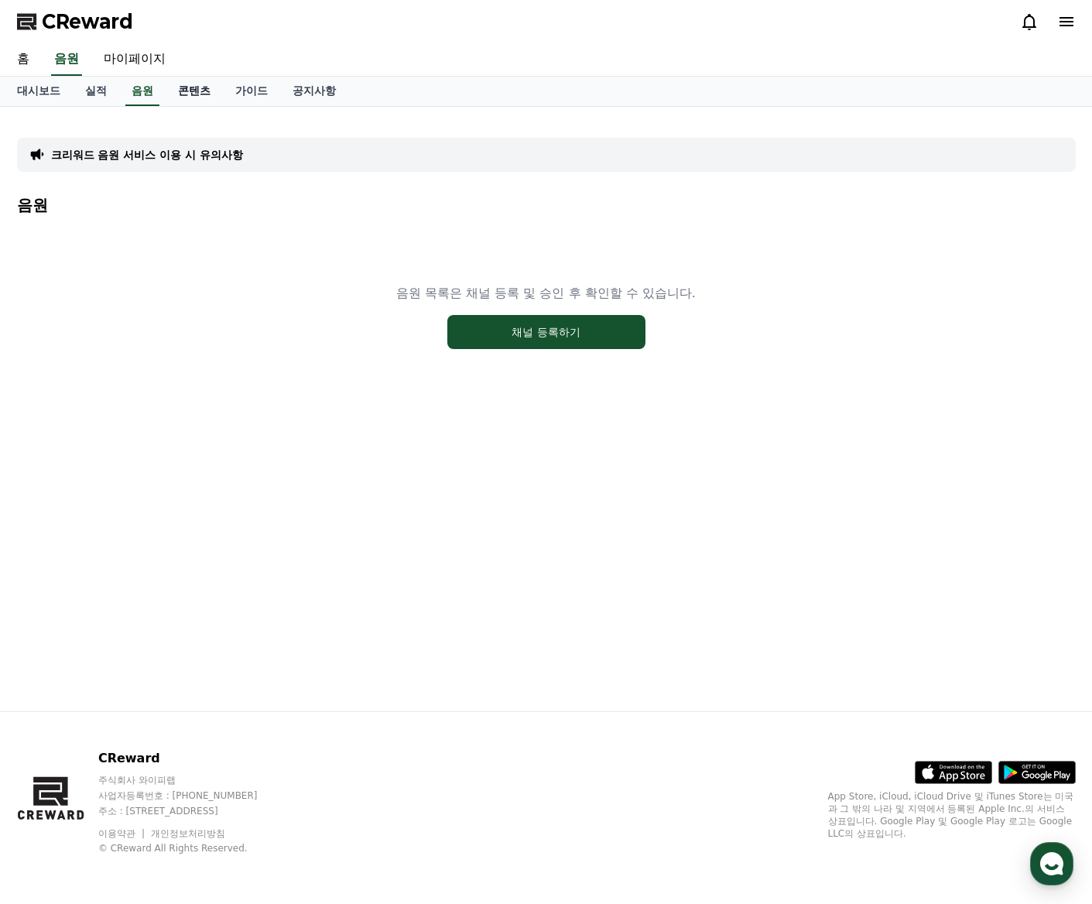
click at [174, 96] on link "콘텐츠" at bounding box center [194, 91] width 57 height 29
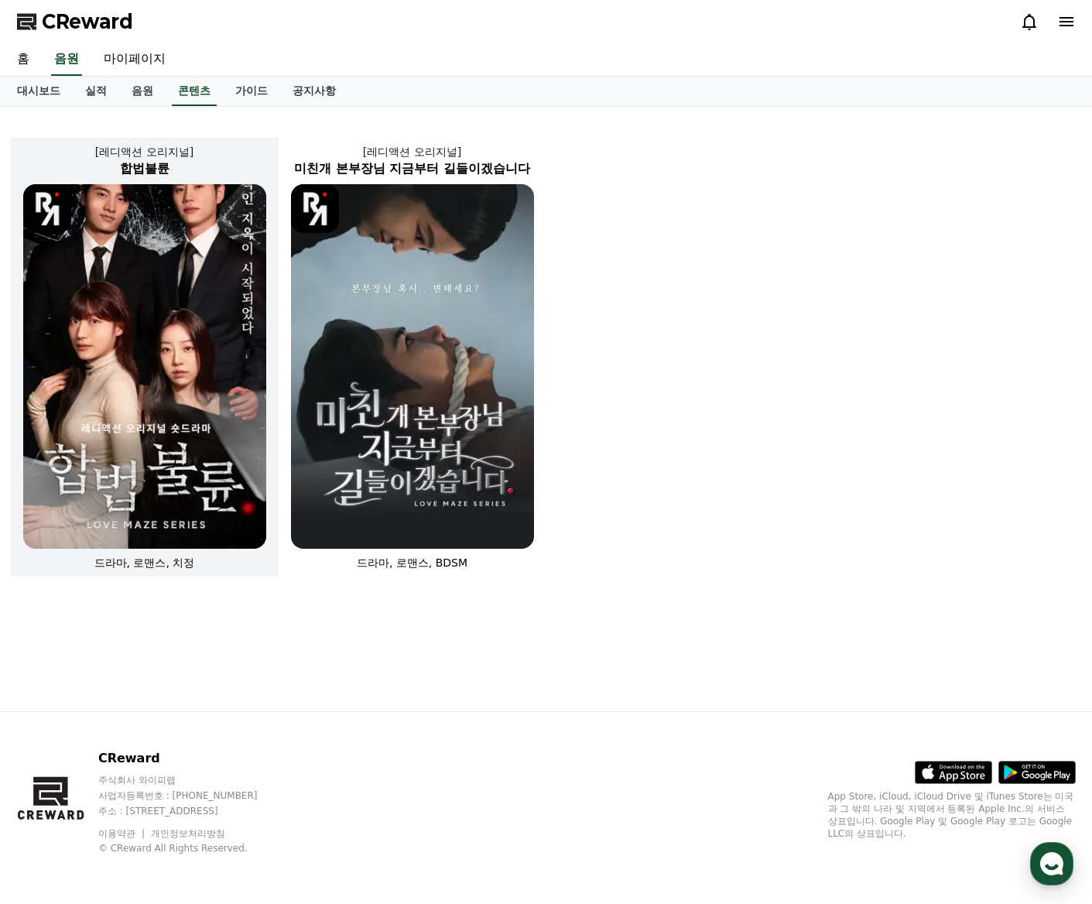
click at [145, 303] on img at bounding box center [144, 366] width 243 height 365
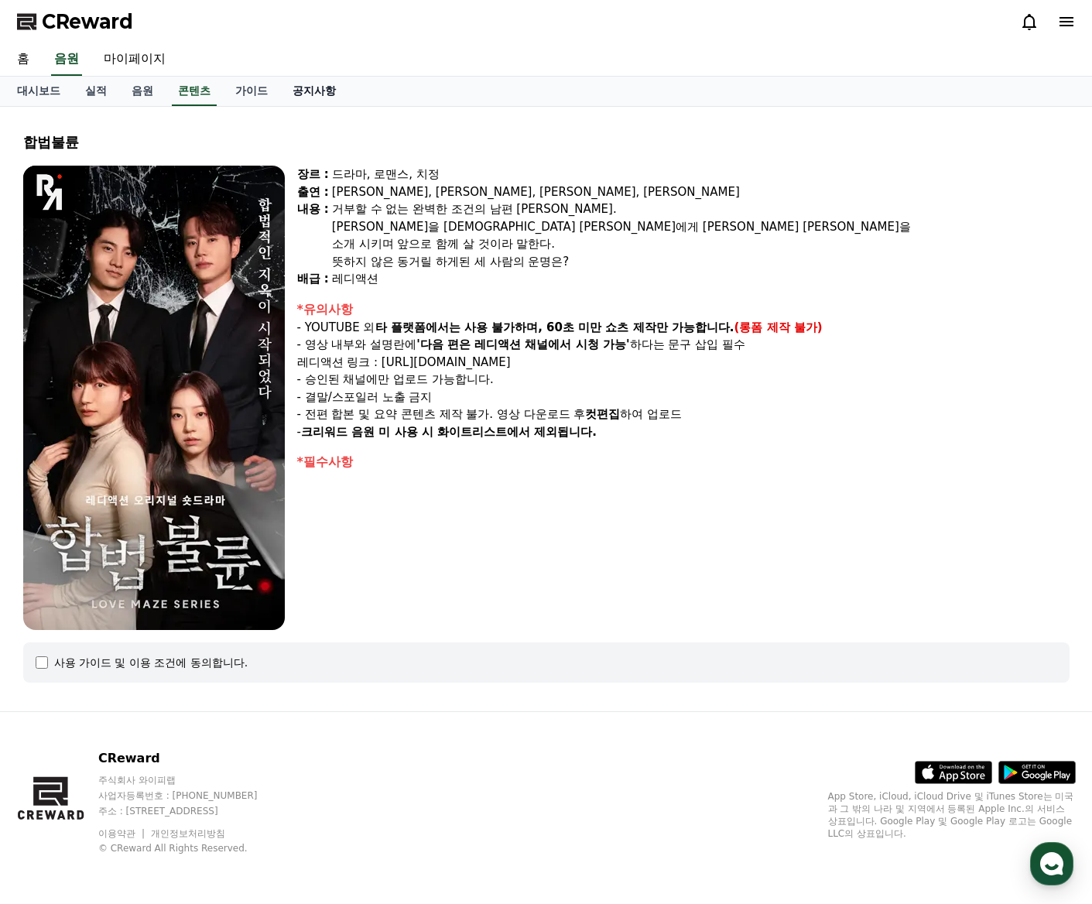
click at [304, 88] on link "공지사항" at bounding box center [314, 91] width 68 height 29
drag, startPoint x: 240, startPoint y: 88, endPoint x: 180, endPoint y: 86, distance: 60.4
click at [239, 88] on link "가이드" at bounding box center [251, 91] width 57 height 29
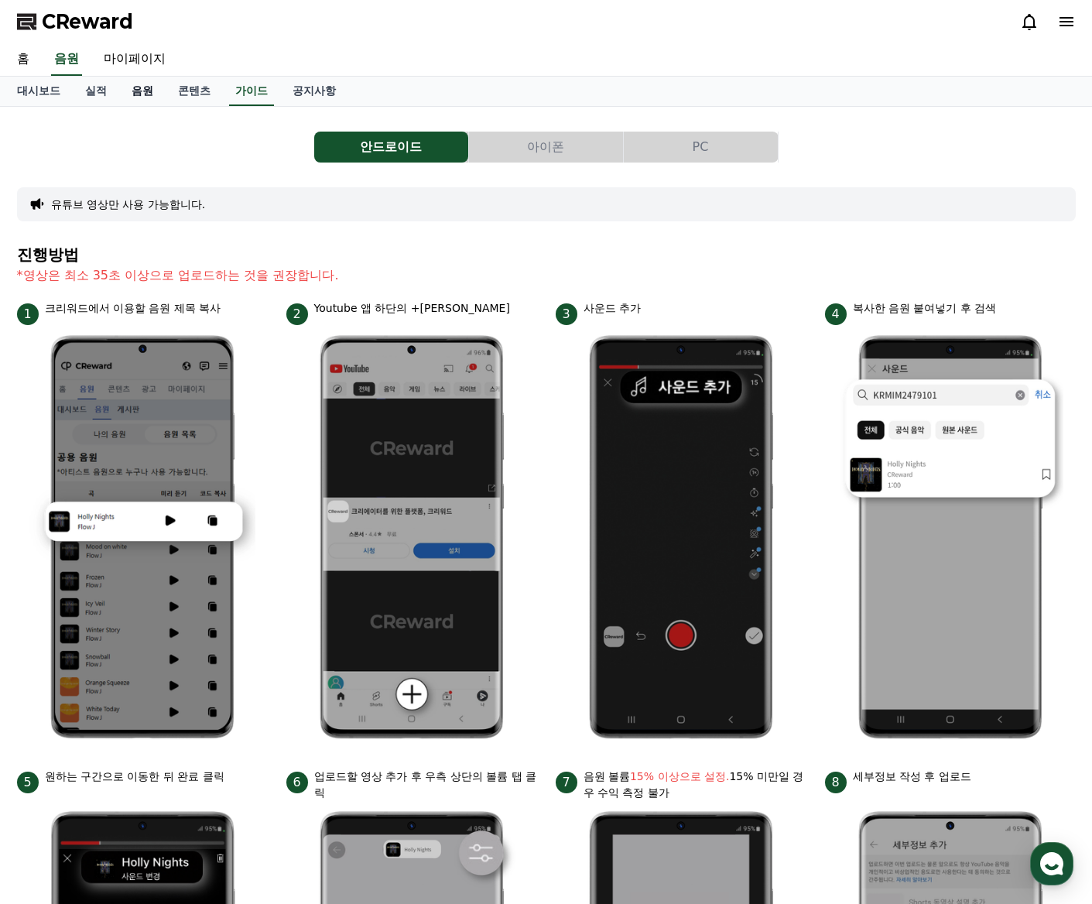
click at [128, 89] on link "음원" at bounding box center [142, 91] width 46 height 29
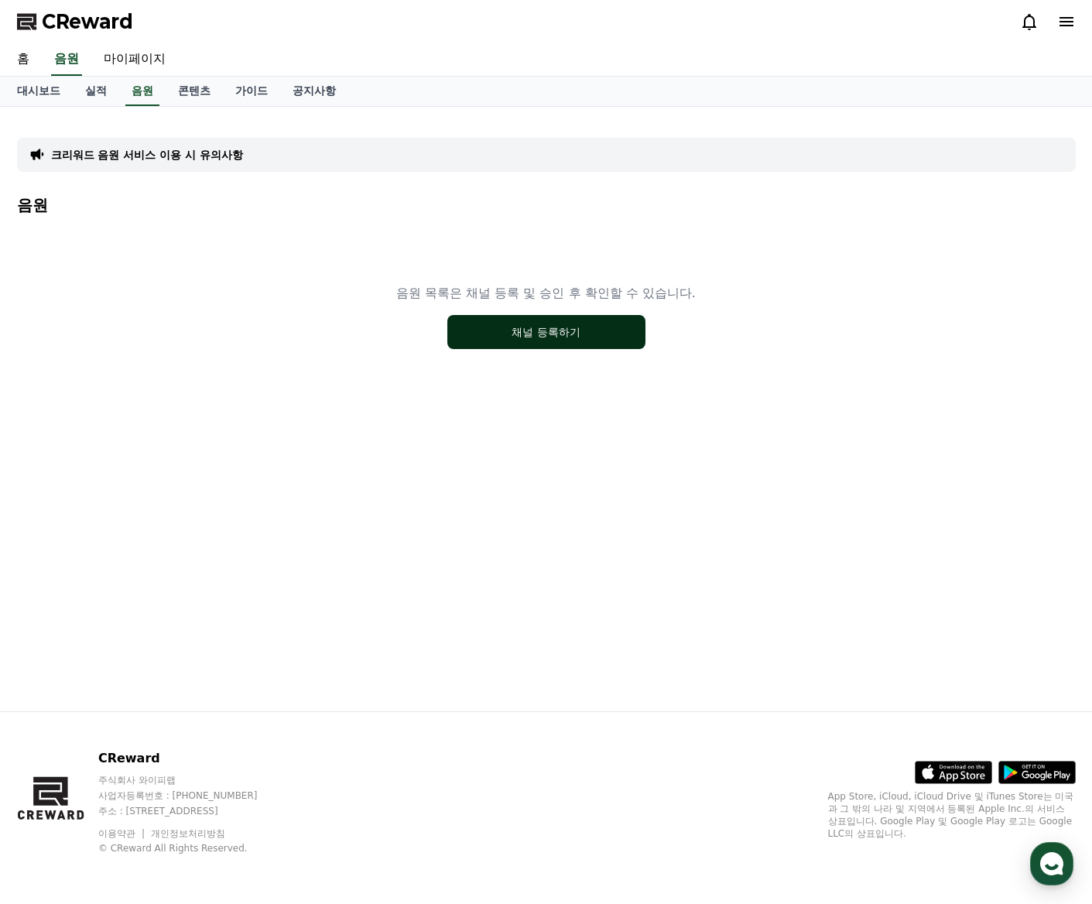
click at [583, 336] on button "채널 등록하기" at bounding box center [546, 332] width 198 height 34
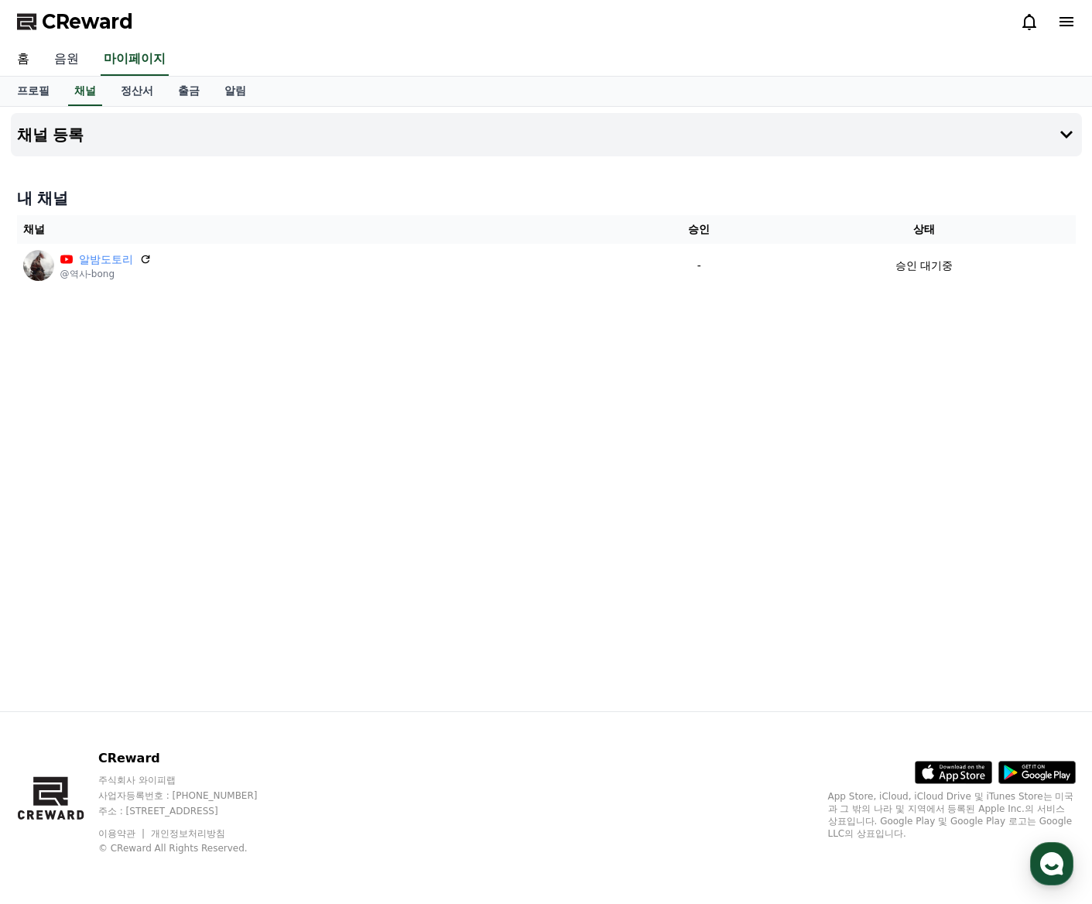
click at [58, 51] on link "음원" at bounding box center [67, 59] width 50 height 33
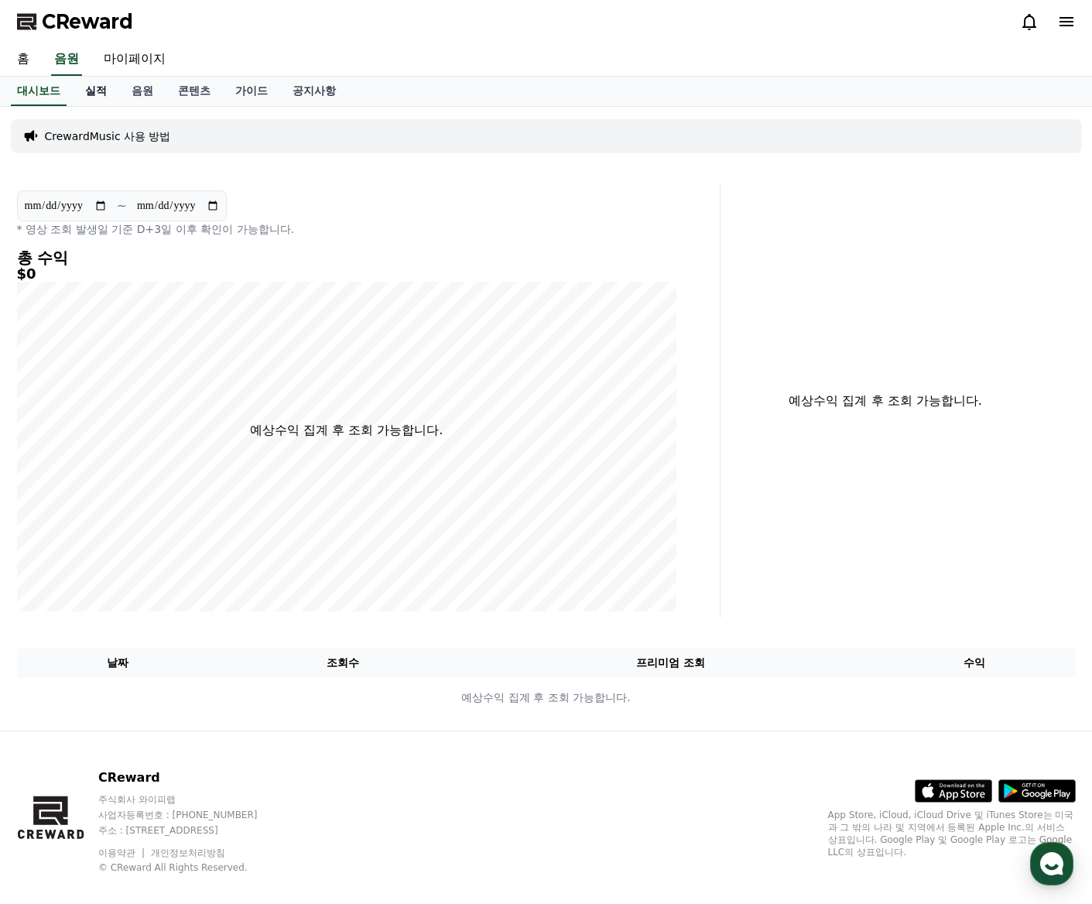
click at [76, 87] on link "실적" at bounding box center [96, 91] width 46 height 29
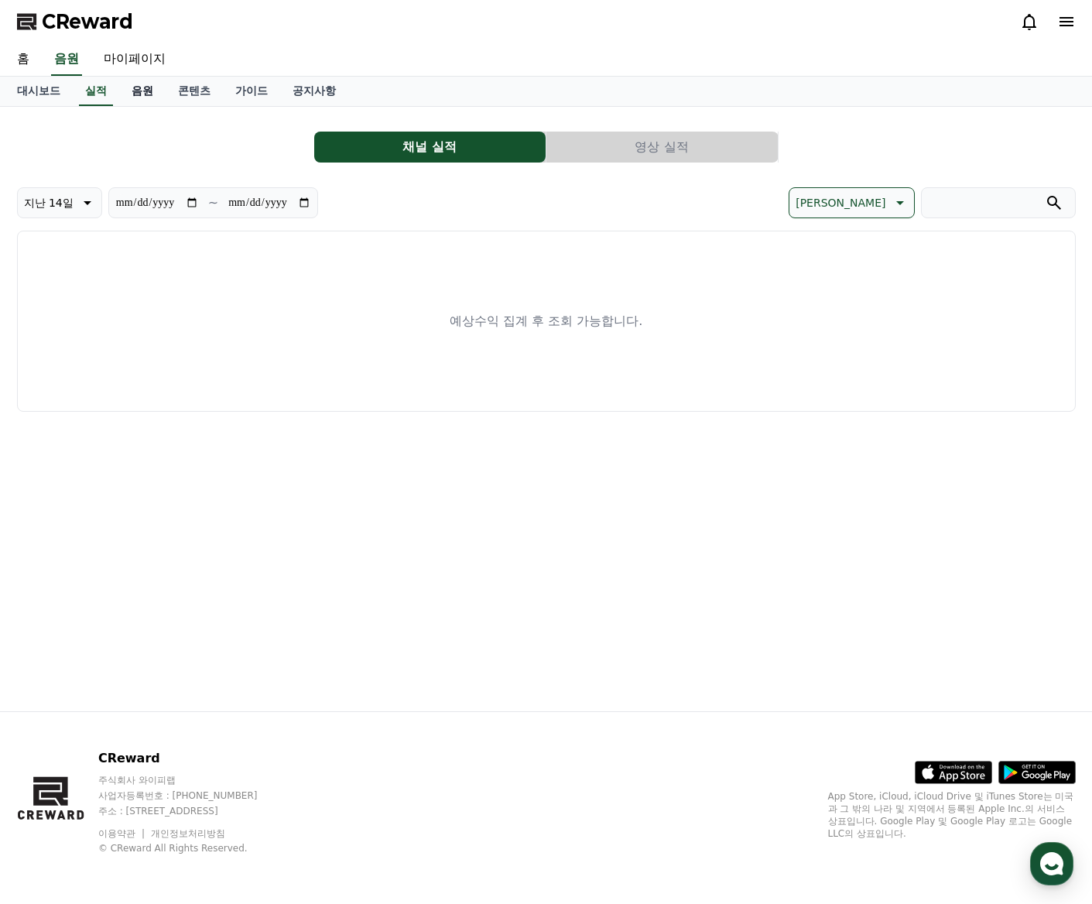
click at [125, 88] on link "음원" at bounding box center [142, 91] width 46 height 29
